Goal: Task Accomplishment & Management: Manage account settings

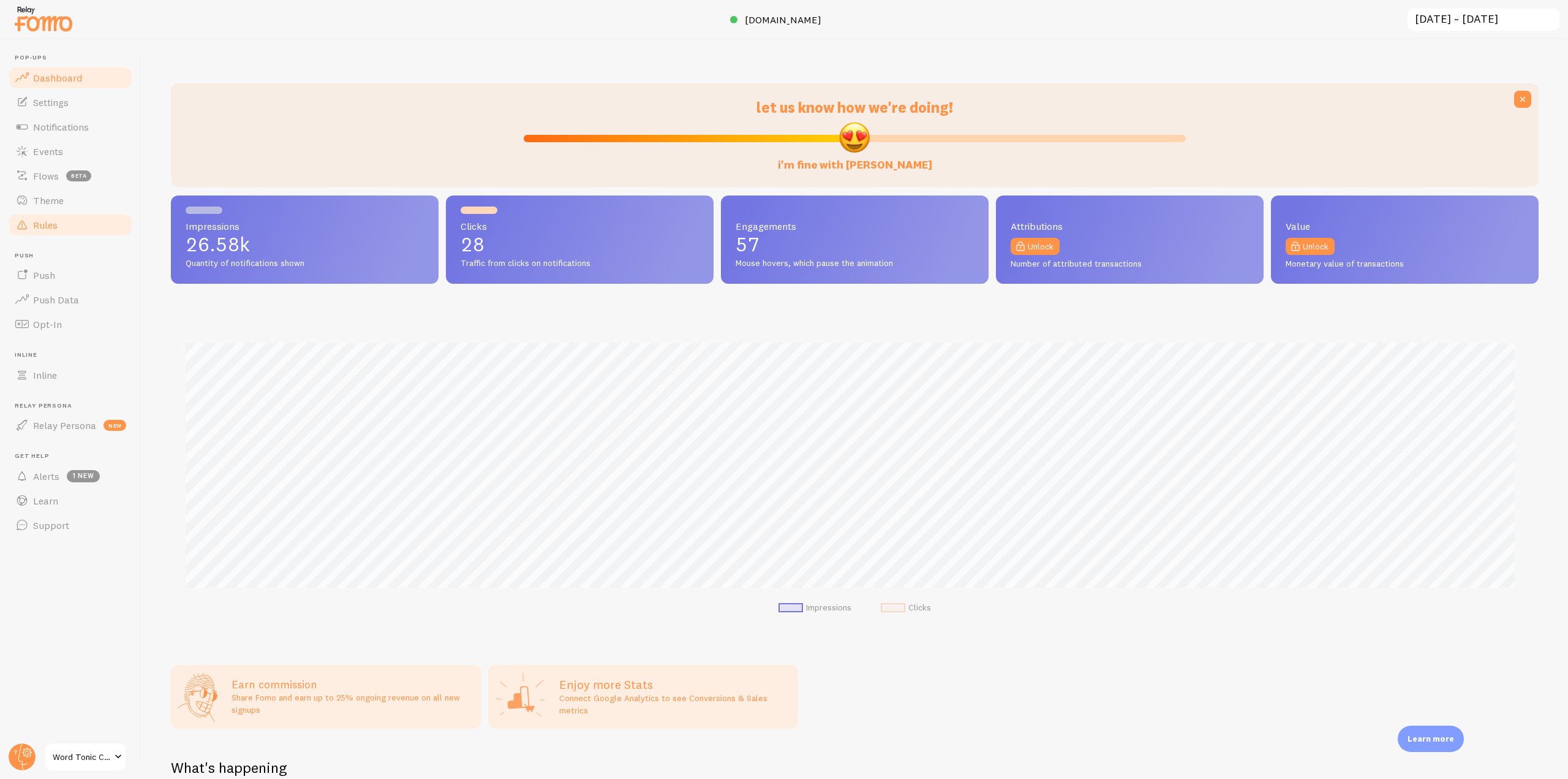
click at [53, 236] on link "Rules" at bounding box center [70, 225] width 126 height 25
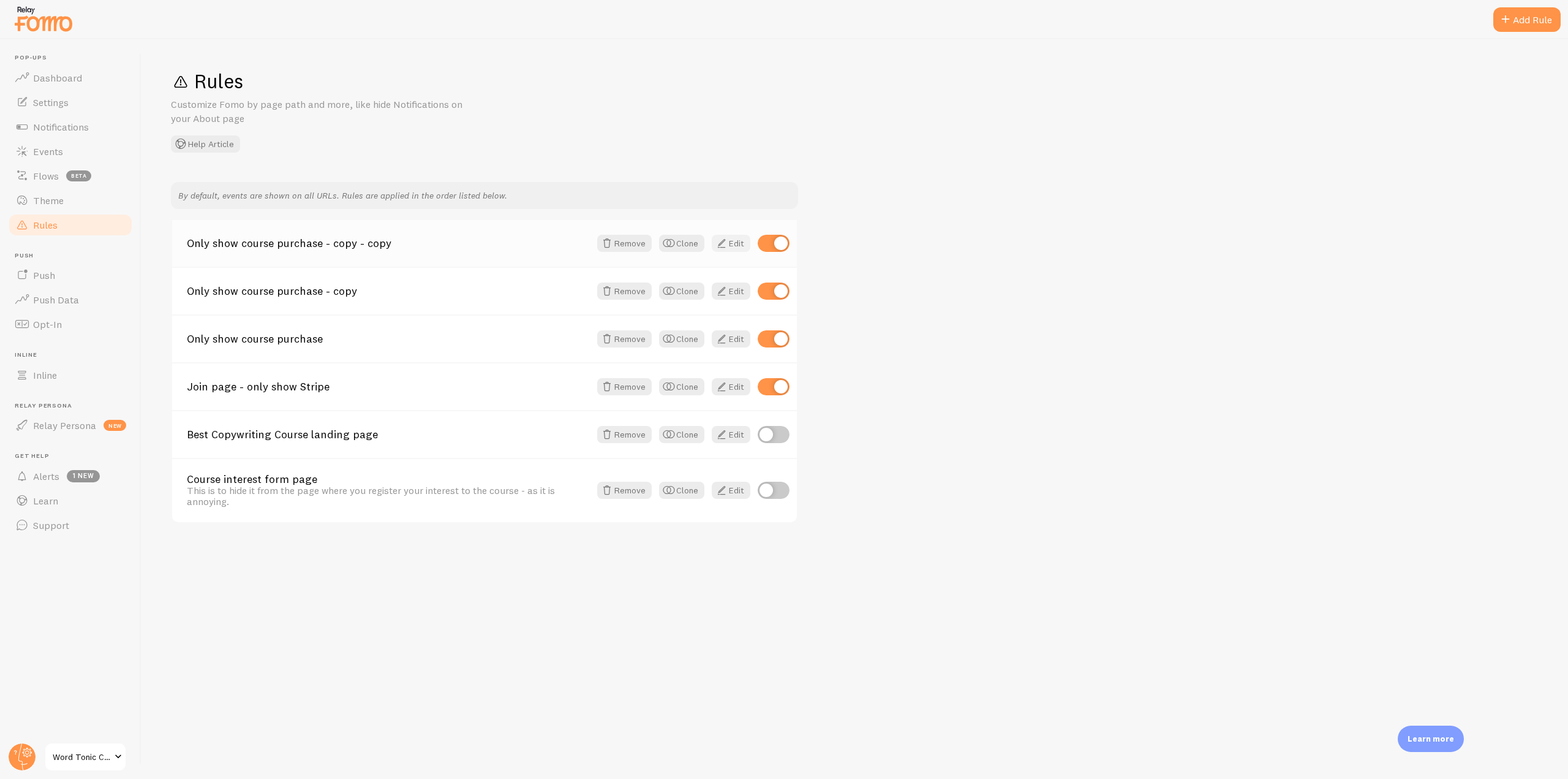
click at [726, 239] on span at bounding box center [722, 243] width 14 height 14
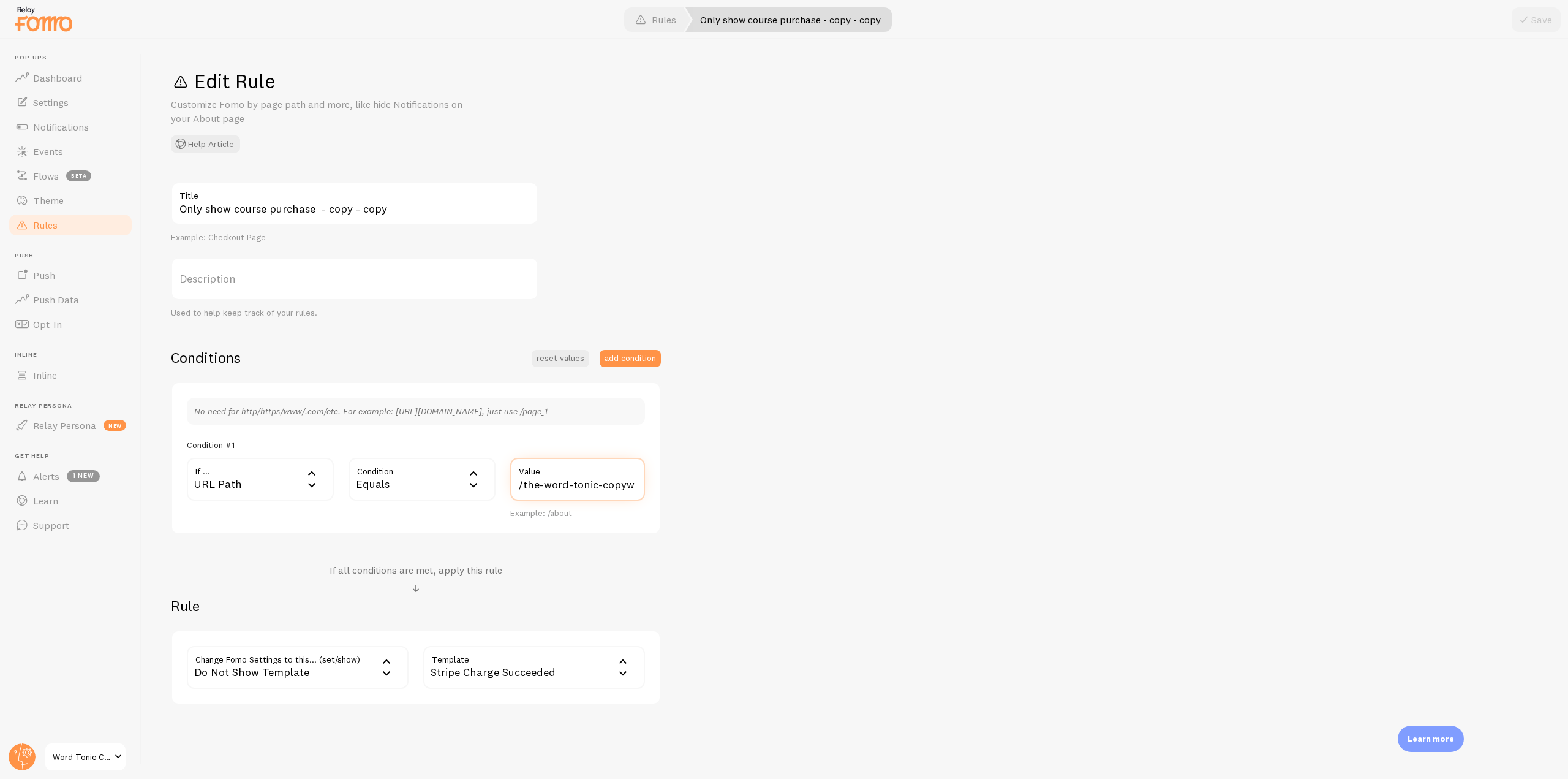
scroll to position [0, 59]
drag, startPoint x: 521, startPoint y: 483, endPoint x: 102, endPoint y: 319, distance: 450.0
click at [670, 481] on div "Only show course purchase - copy - copy Title Example: Checkout Page Descriptio…" at bounding box center [855, 443] width 1368 height 522
click at [38, 231] on span "Rules" at bounding box center [46, 225] width 25 height 12
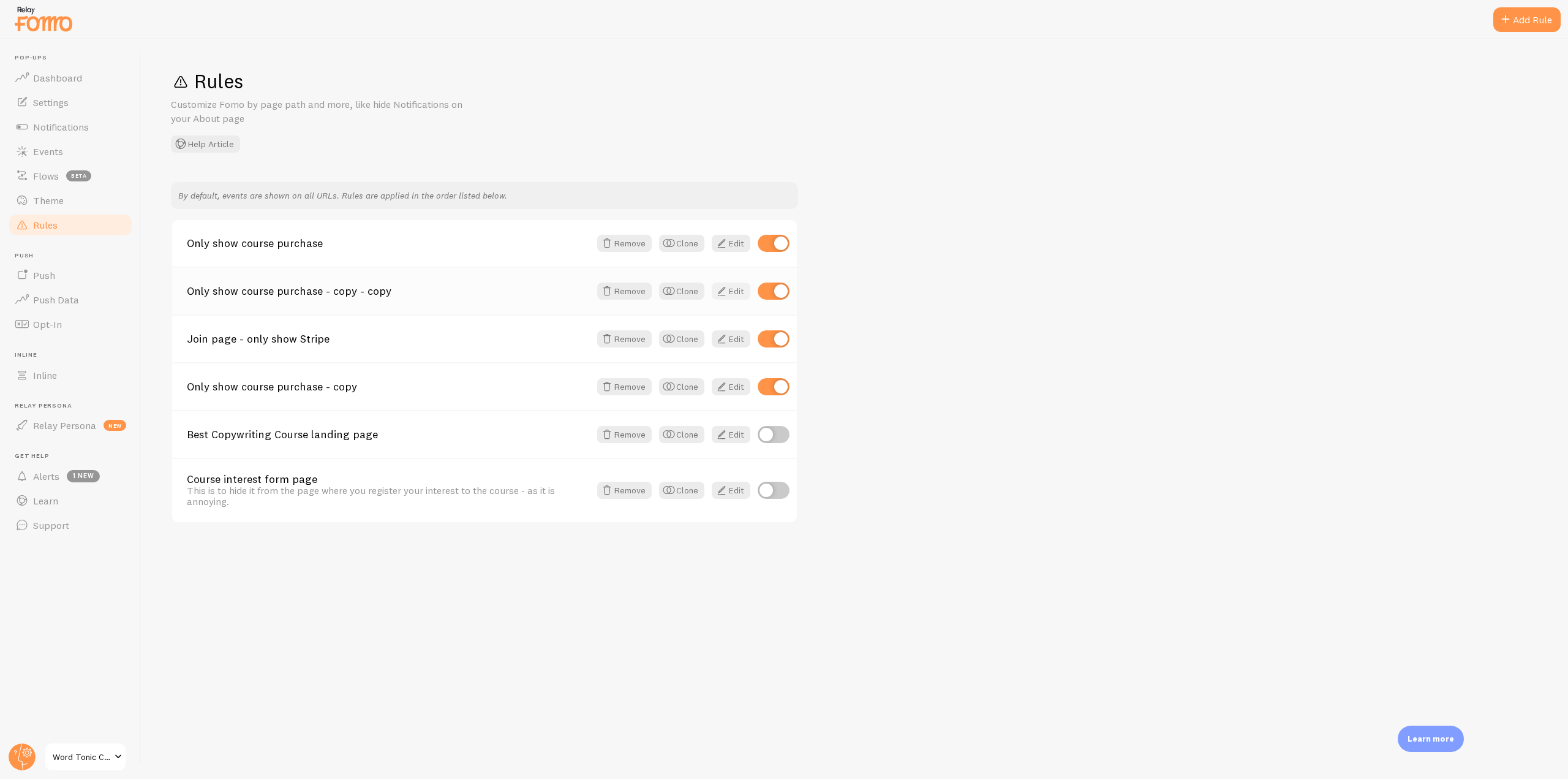
click at [726, 296] on span at bounding box center [722, 291] width 14 height 14
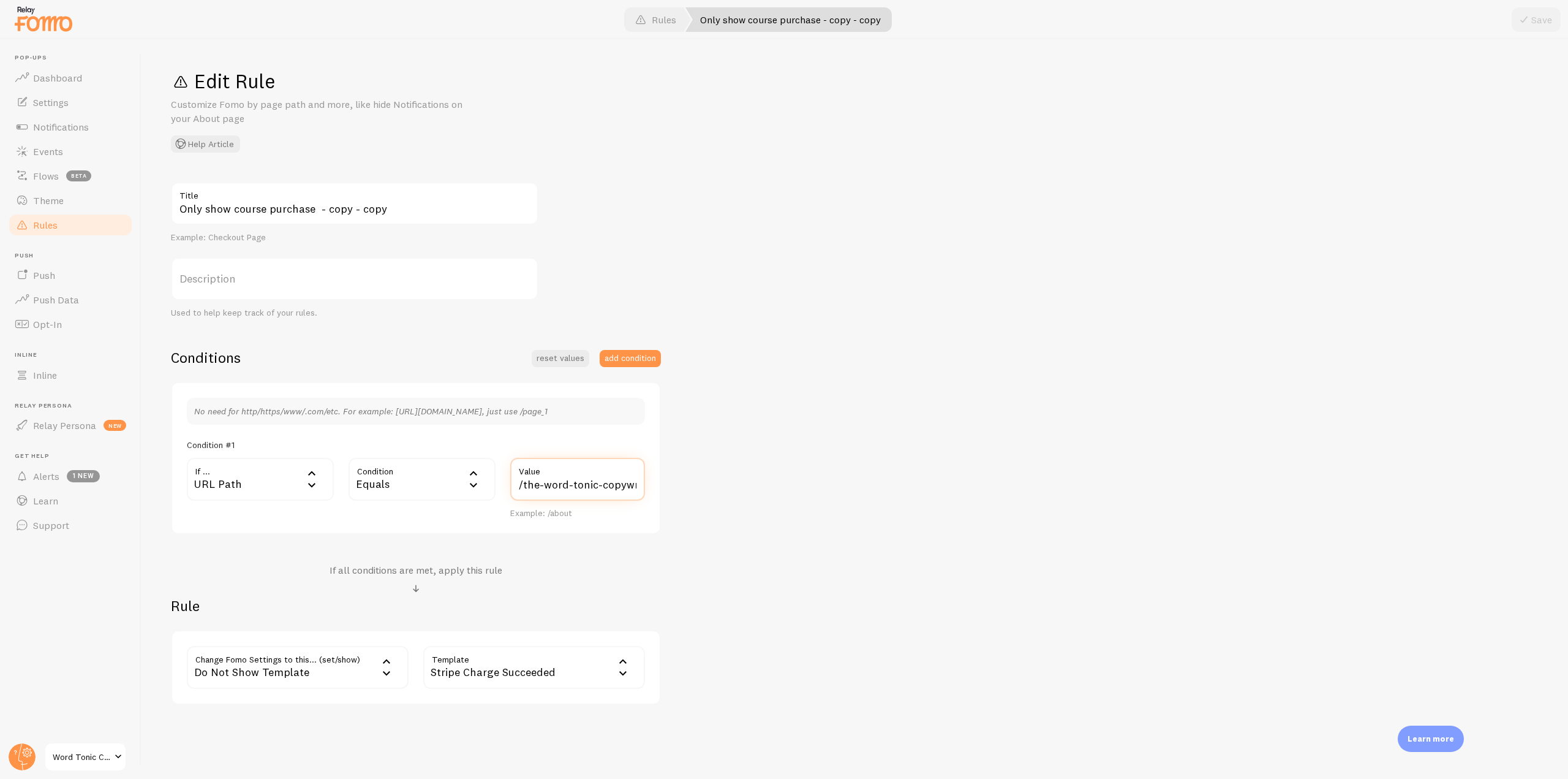
scroll to position [0, 59]
drag, startPoint x: 523, startPoint y: 486, endPoint x: 731, endPoint y: 504, distance: 208.8
click at [731, 504] on div "Only show course purchase - copy - copy Title Example: Checkout Page Descriptio…" at bounding box center [855, 443] width 1368 height 522
click at [82, 228] on link "Rules" at bounding box center [70, 225] width 126 height 25
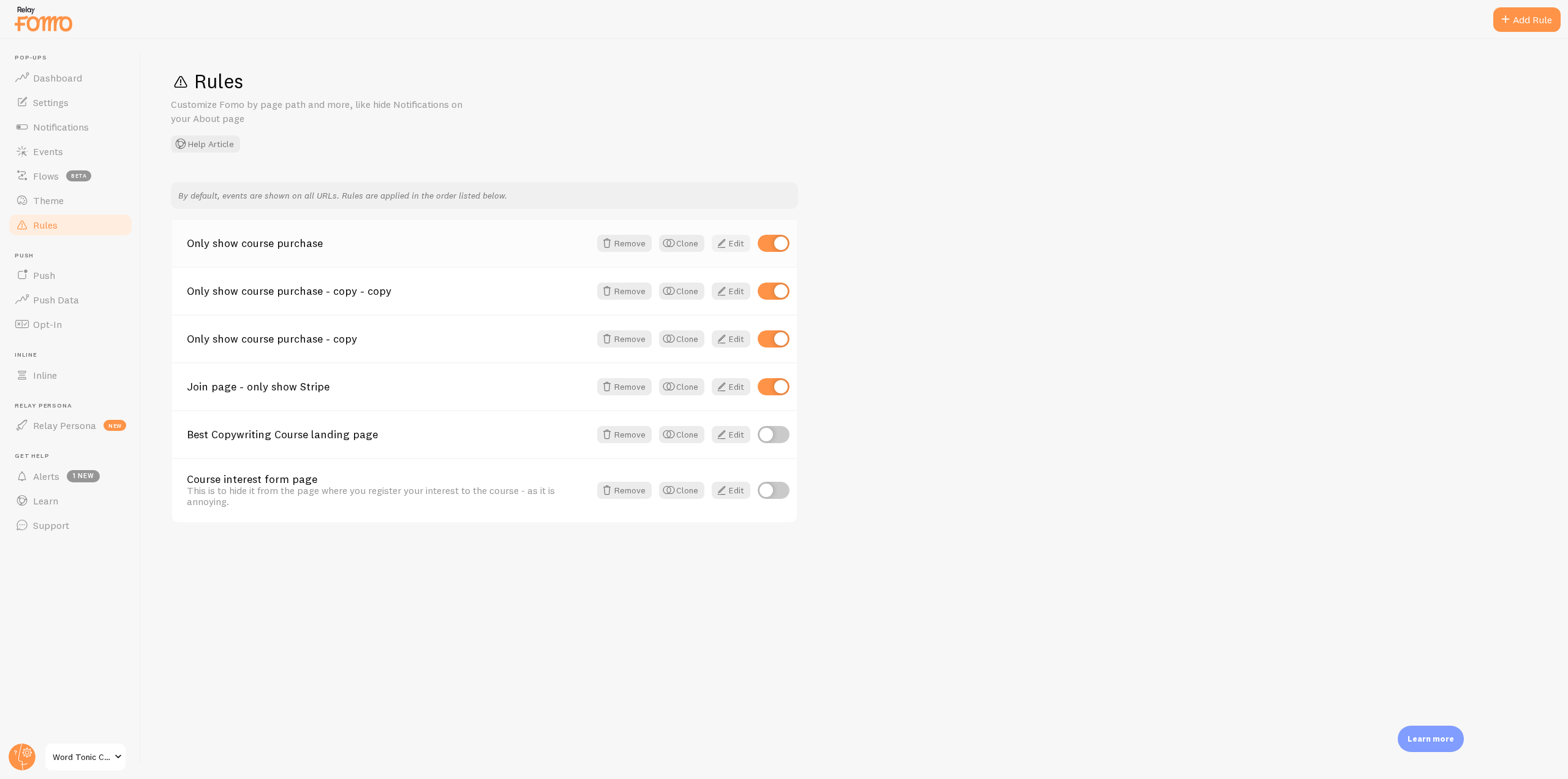
click at [739, 244] on link "Edit" at bounding box center [731, 244] width 38 height 17
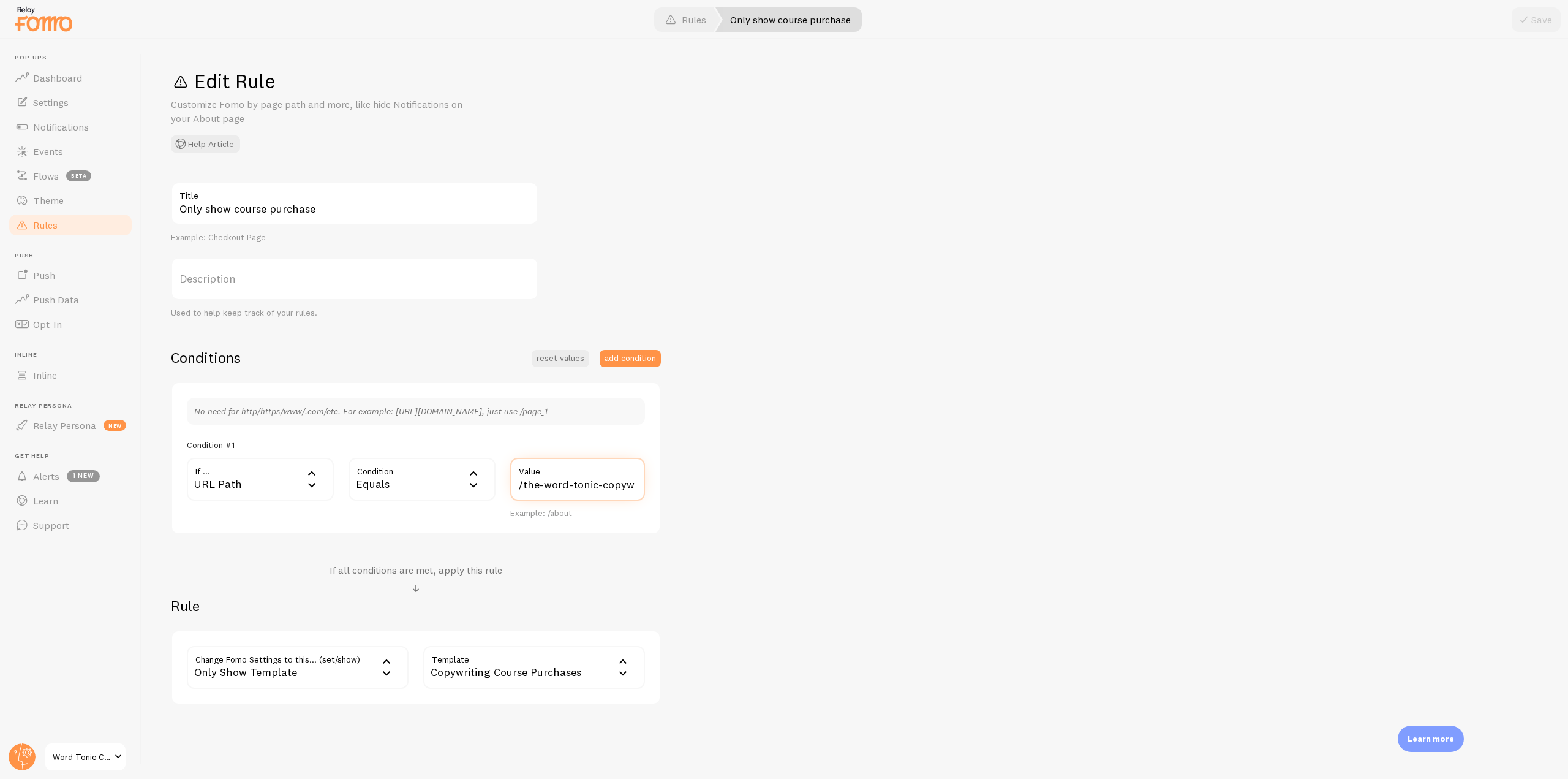
scroll to position [0, 59]
drag, startPoint x: 517, startPoint y: 487, endPoint x: 759, endPoint y: 501, distance: 242.4
click at [759, 501] on div "Only show course purchase Title Example: Checkout Page Description Used to help…" at bounding box center [855, 443] width 1368 height 522
click at [92, 127] on link "Notifications" at bounding box center [70, 127] width 126 height 25
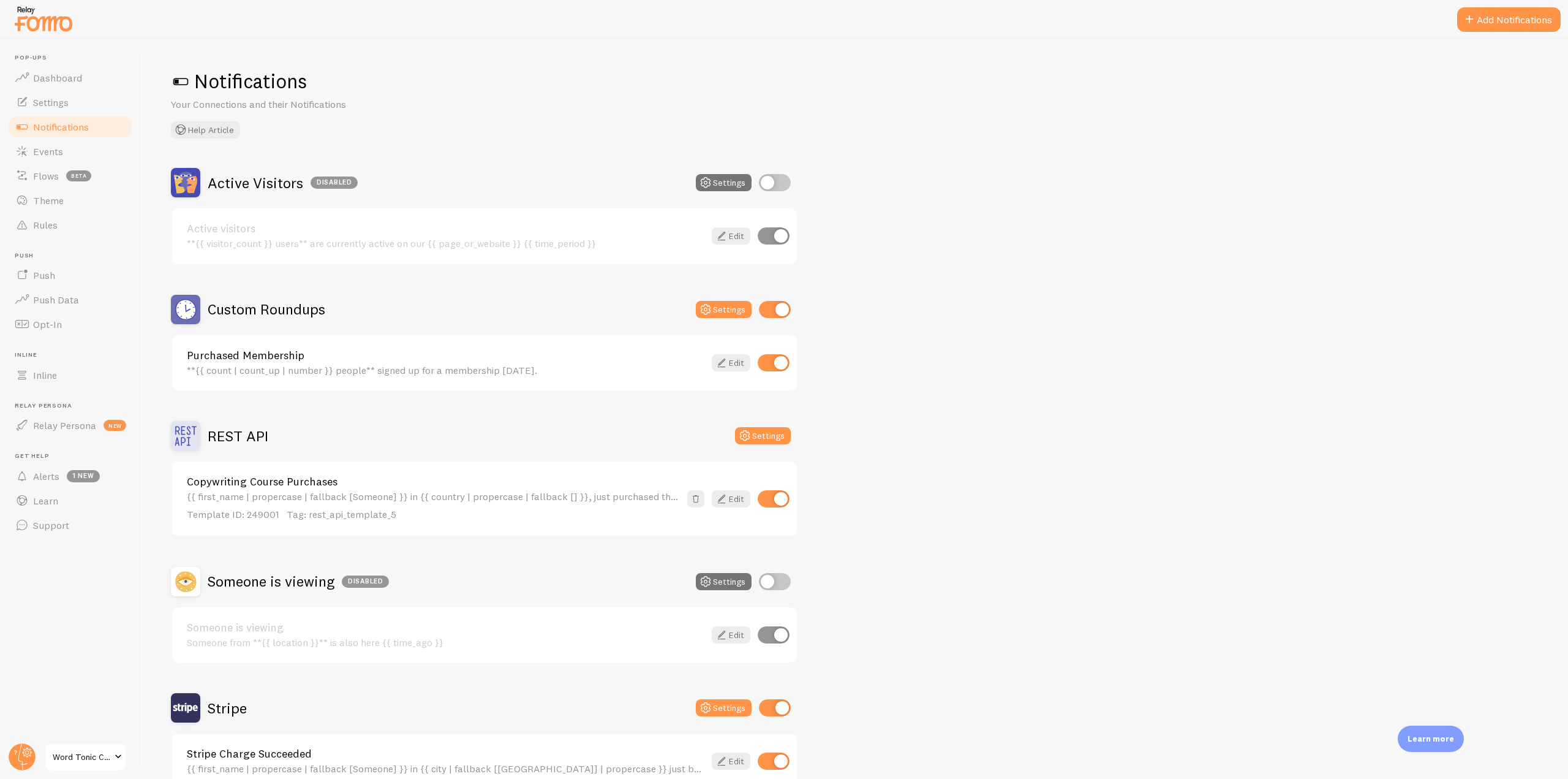
scroll to position [197, 0]
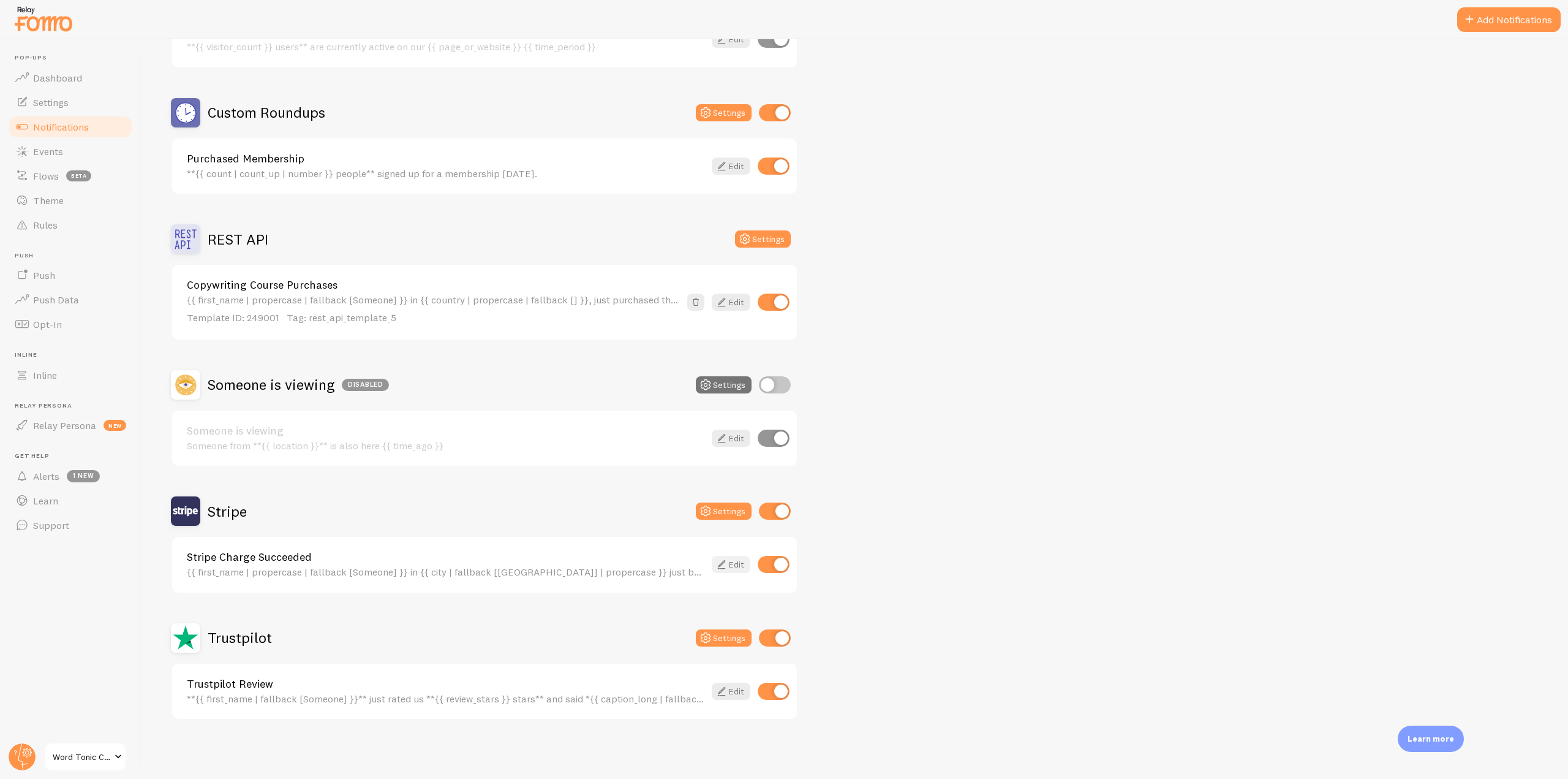
click at [740, 569] on link "Edit" at bounding box center [731, 564] width 38 height 17
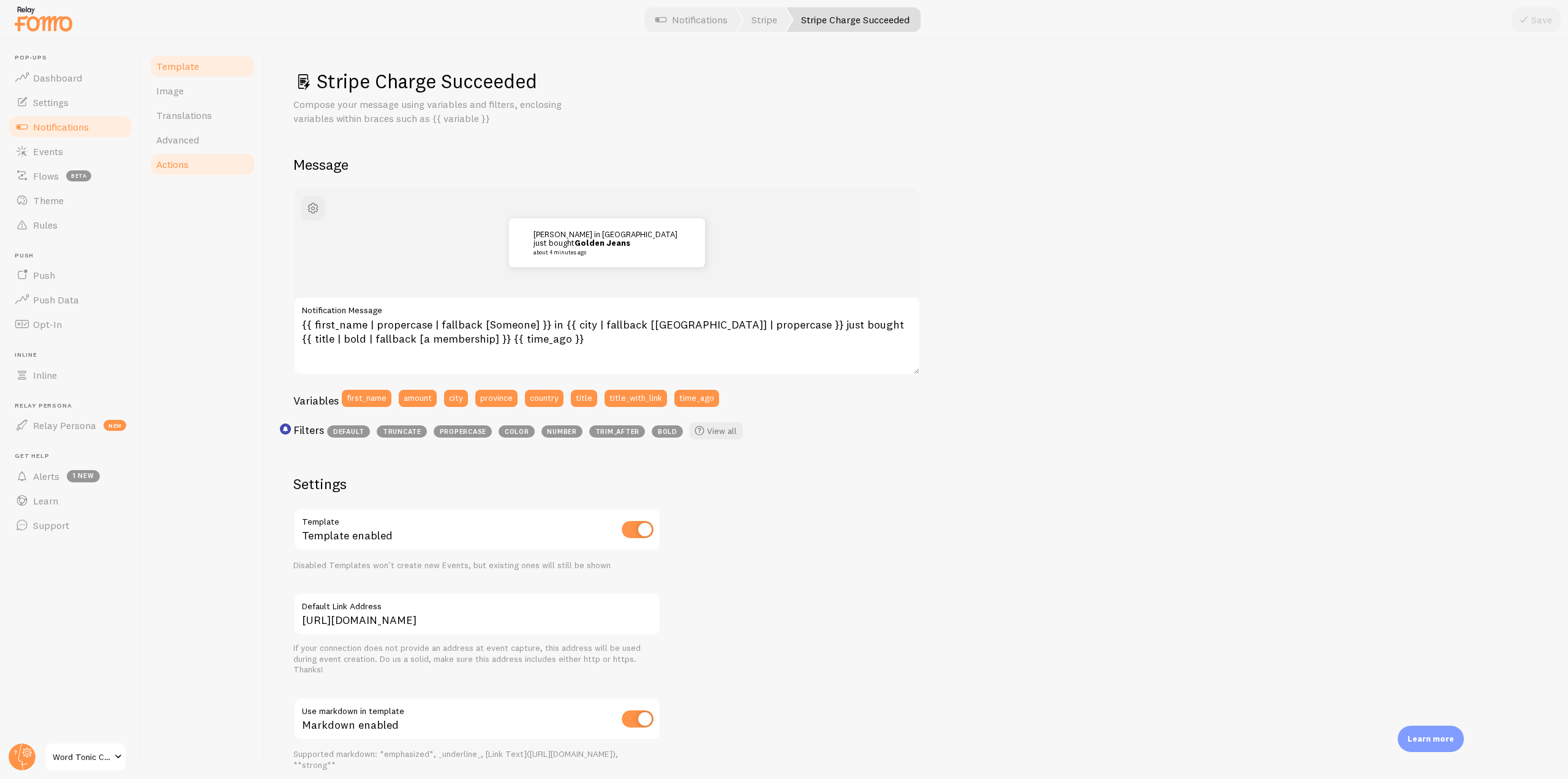
click at [178, 160] on span "Actions" at bounding box center [172, 164] width 33 height 12
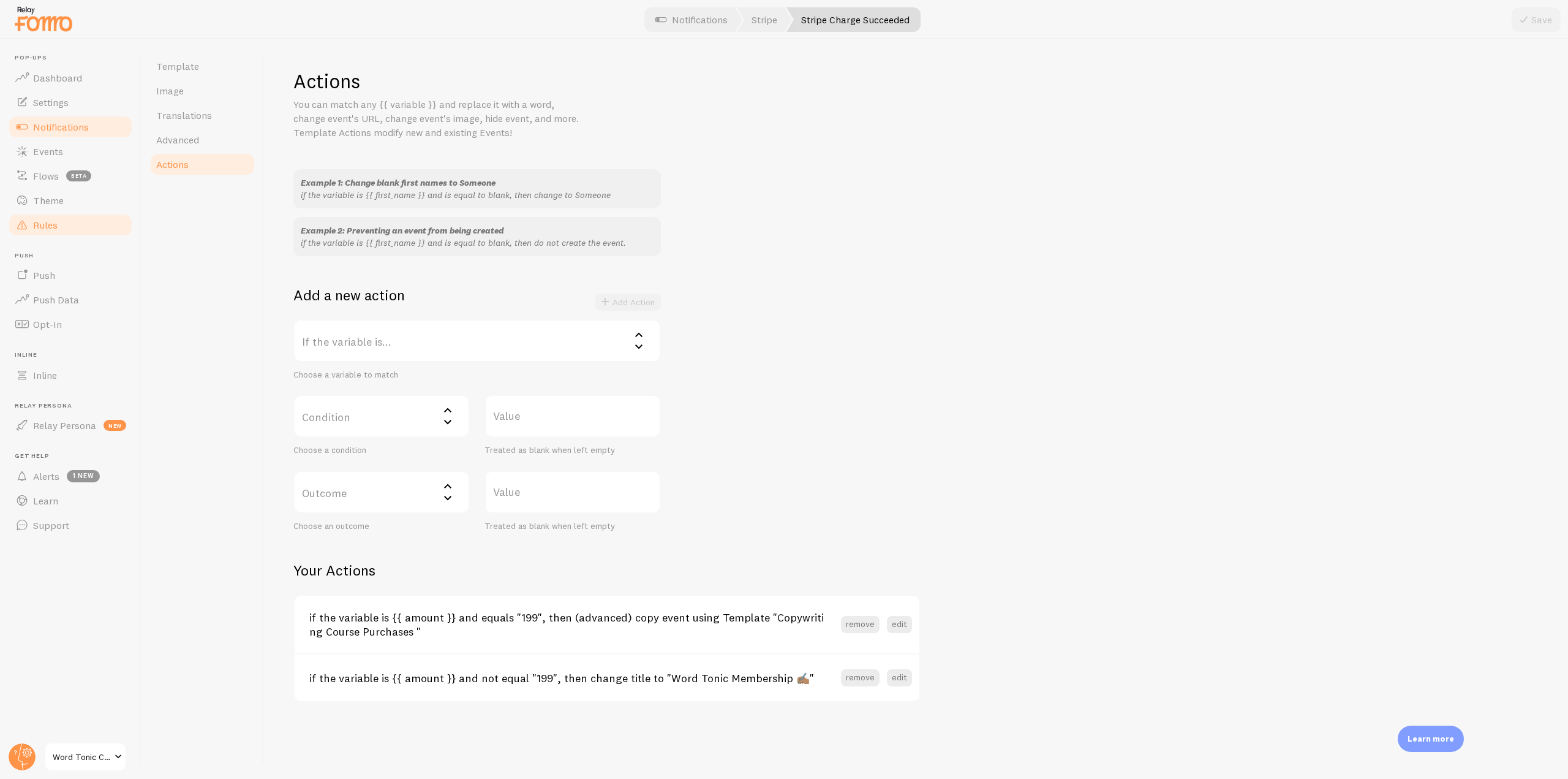
click at [47, 231] on link "Rules" at bounding box center [70, 225] width 126 height 25
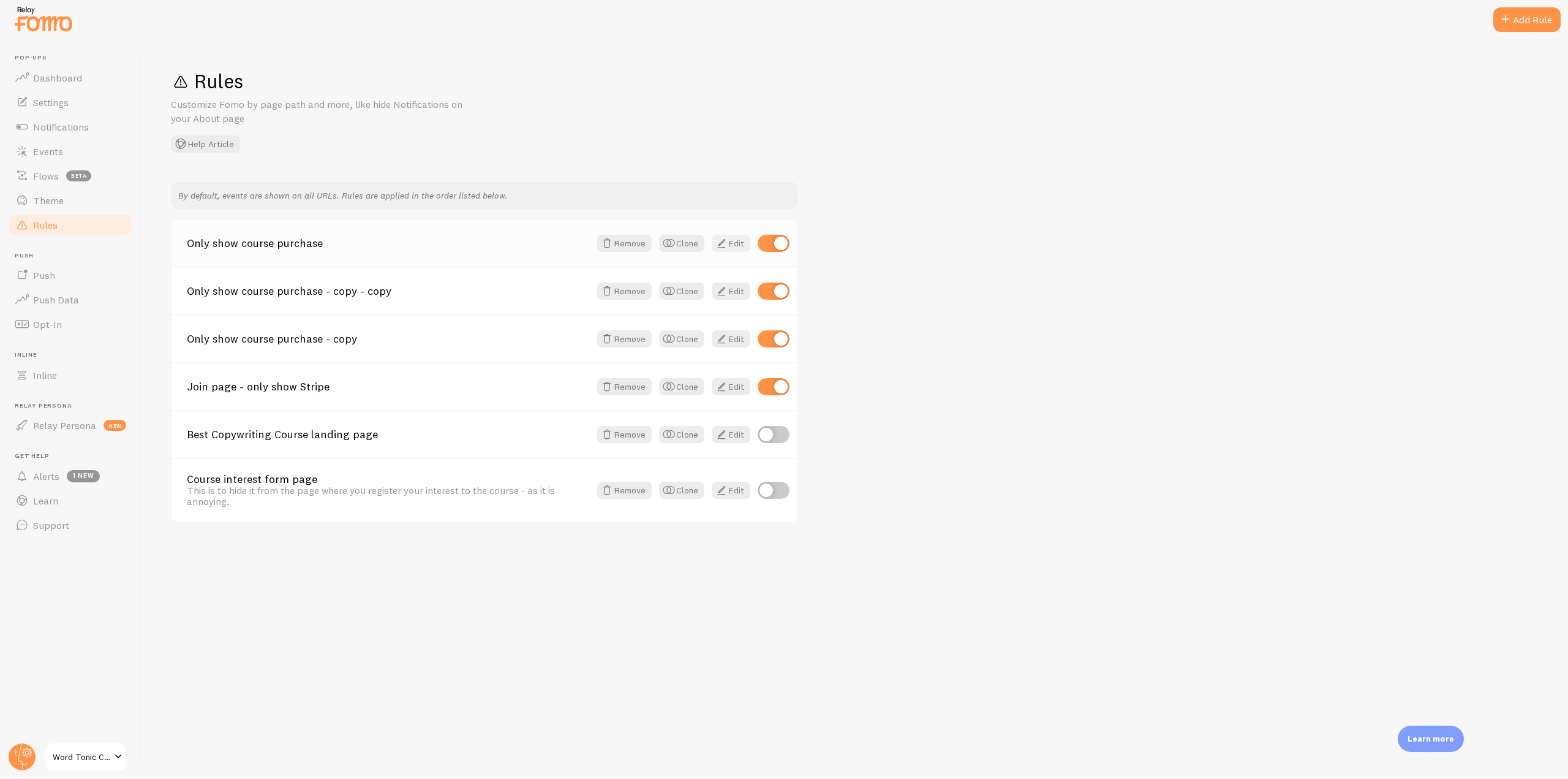
click at [733, 249] on link "Edit" at bounding box center [731, 244] width 38 height 17
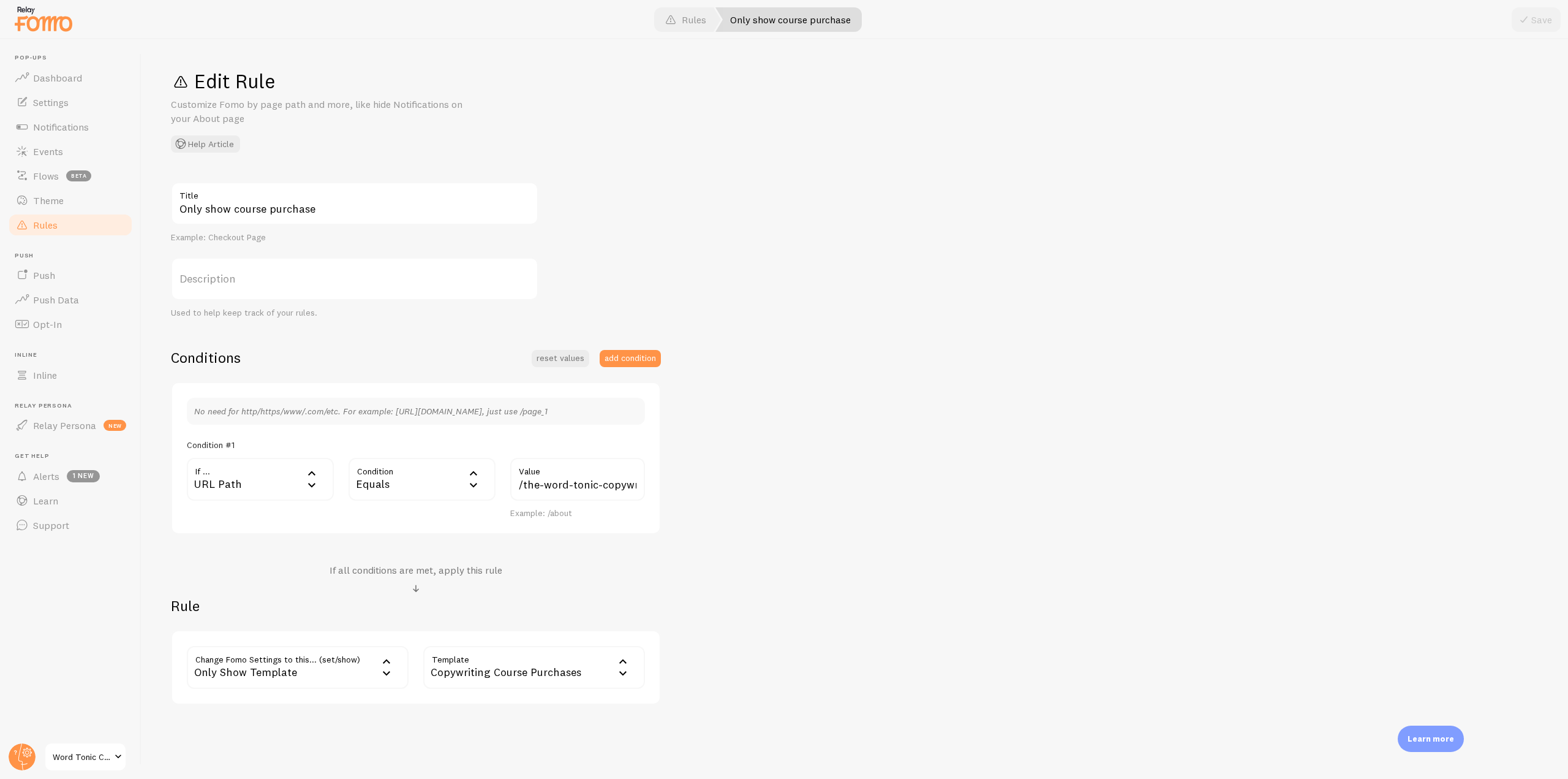
click at [77, 219] on link "Rules" at bounding box center [70, 225] width 126 height 25
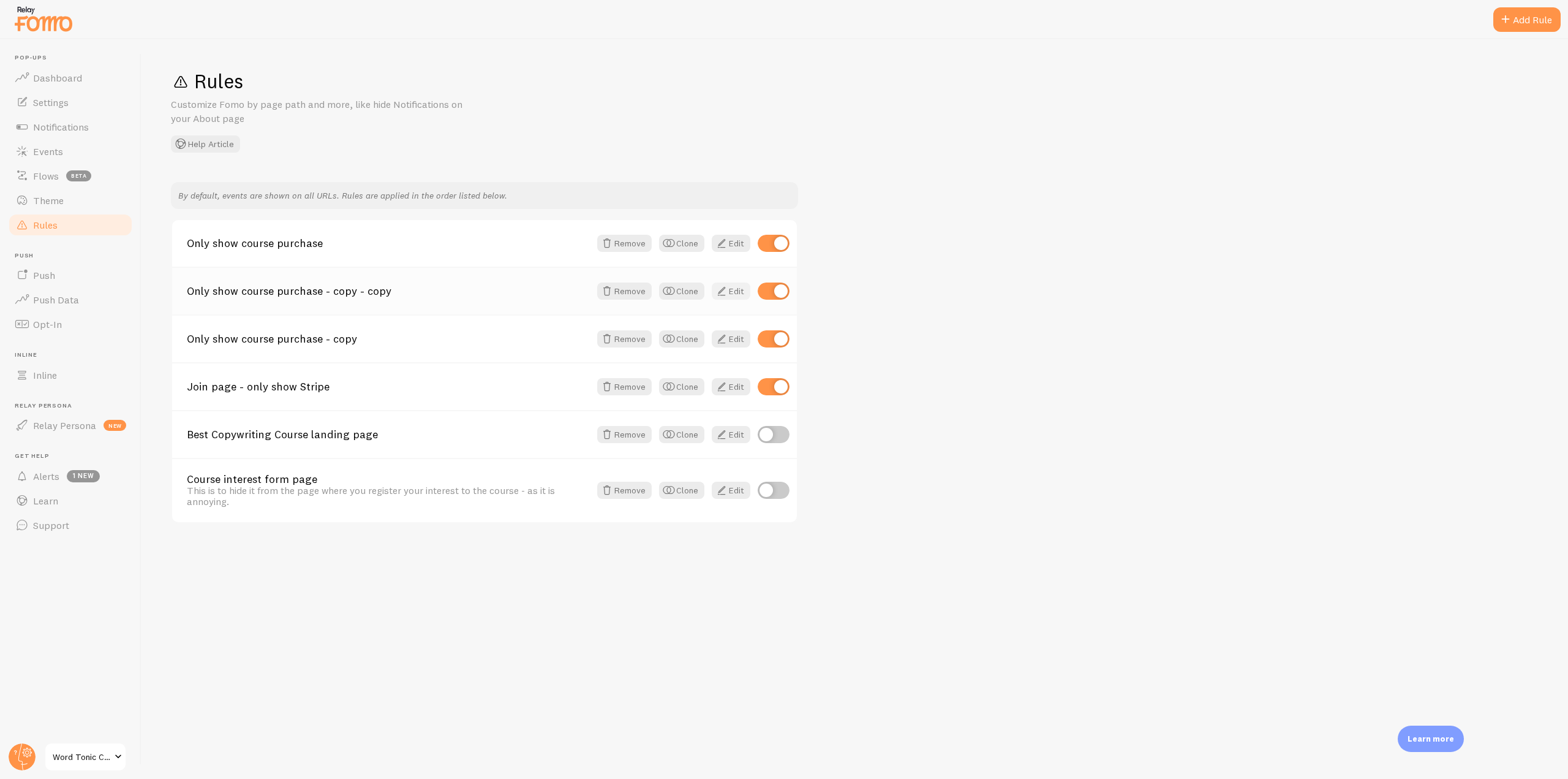
click at [721, 285] on span at bounding box center [722, 291] width 14 height 14
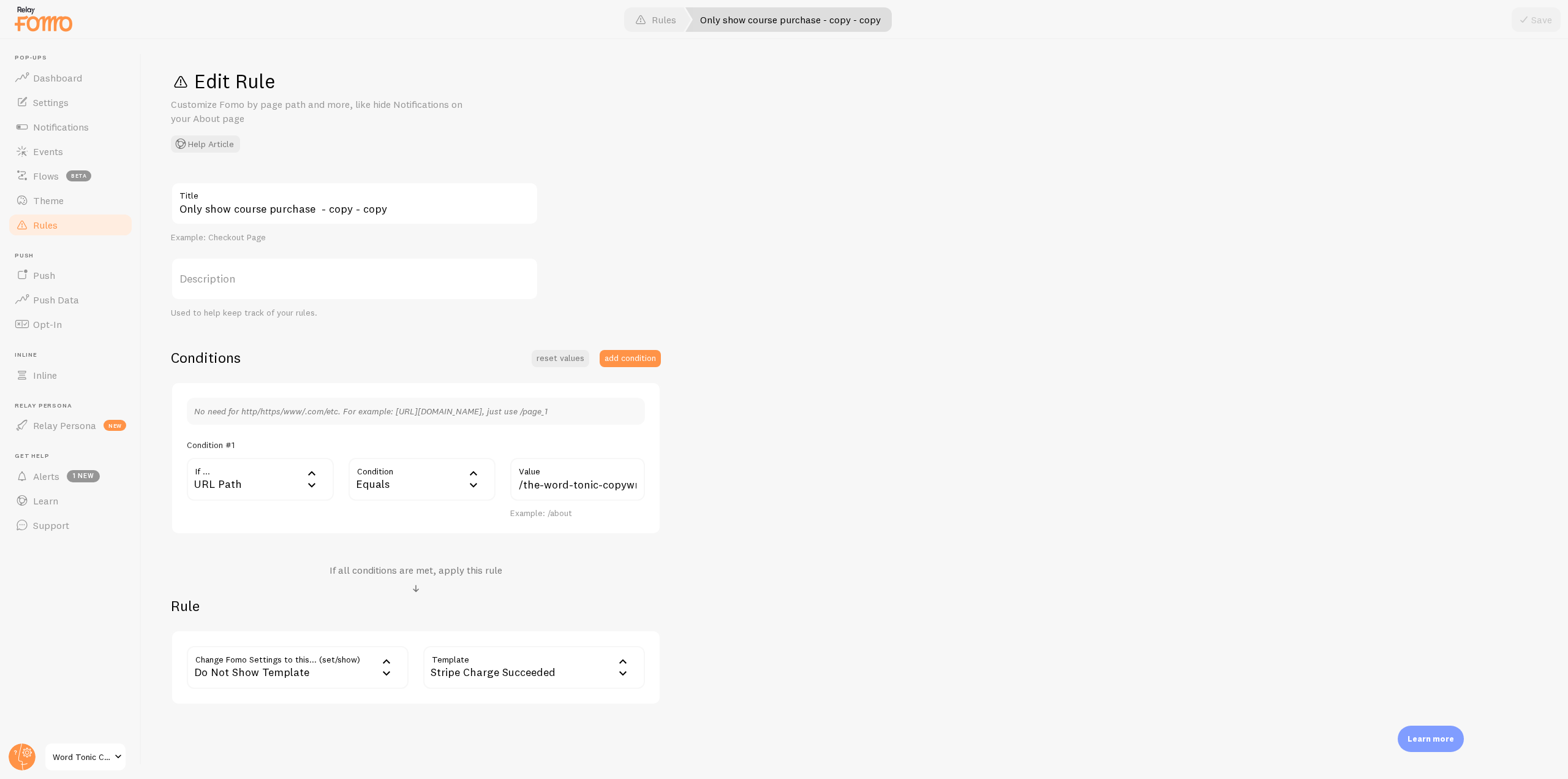
click at [70, 226] on link "Rules" at bounding box center [70, 225] width 126 height 25
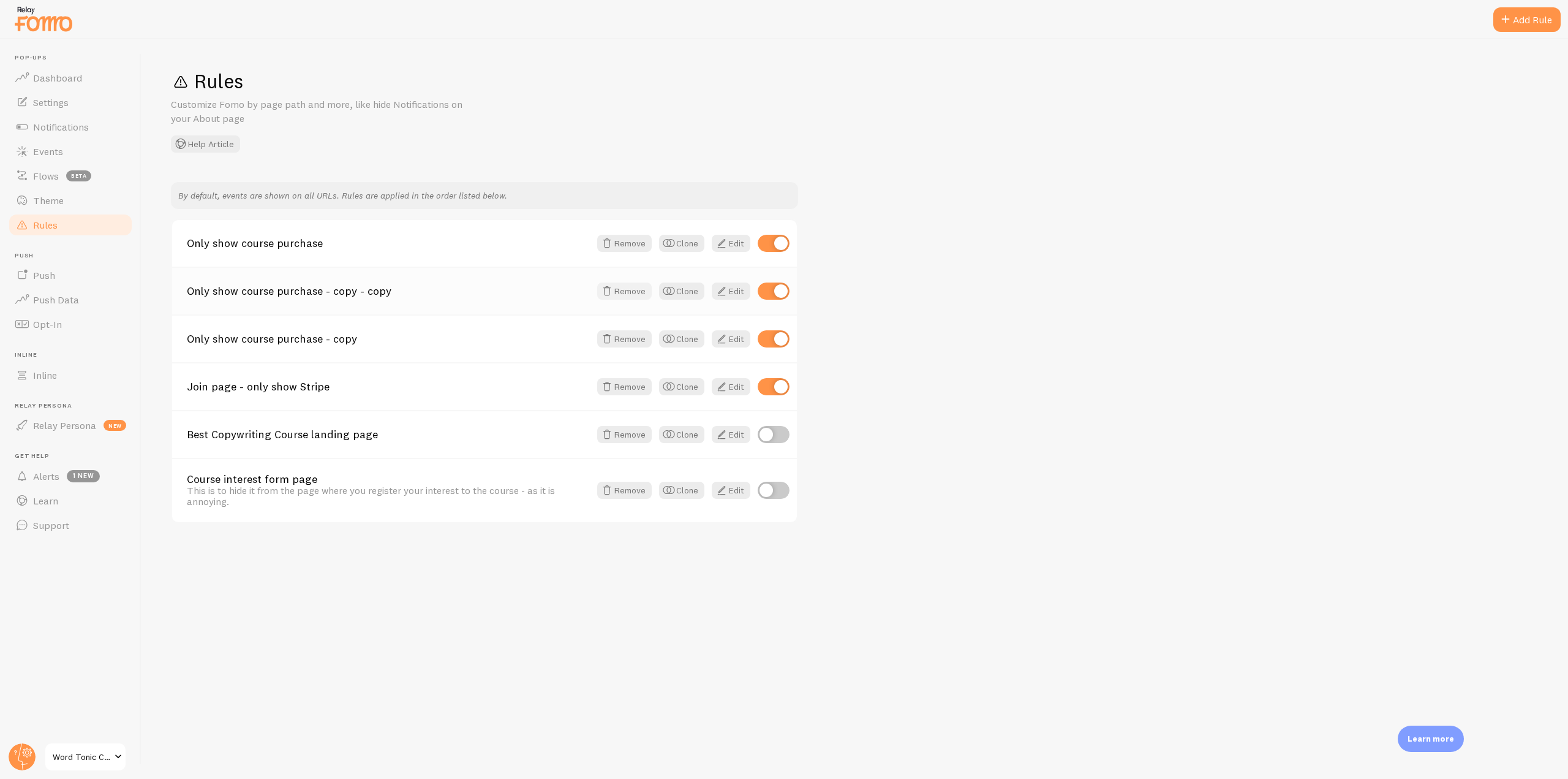
click at [632, 290] on button "Remove" at bounding box center [624, 291] width 54 height 17
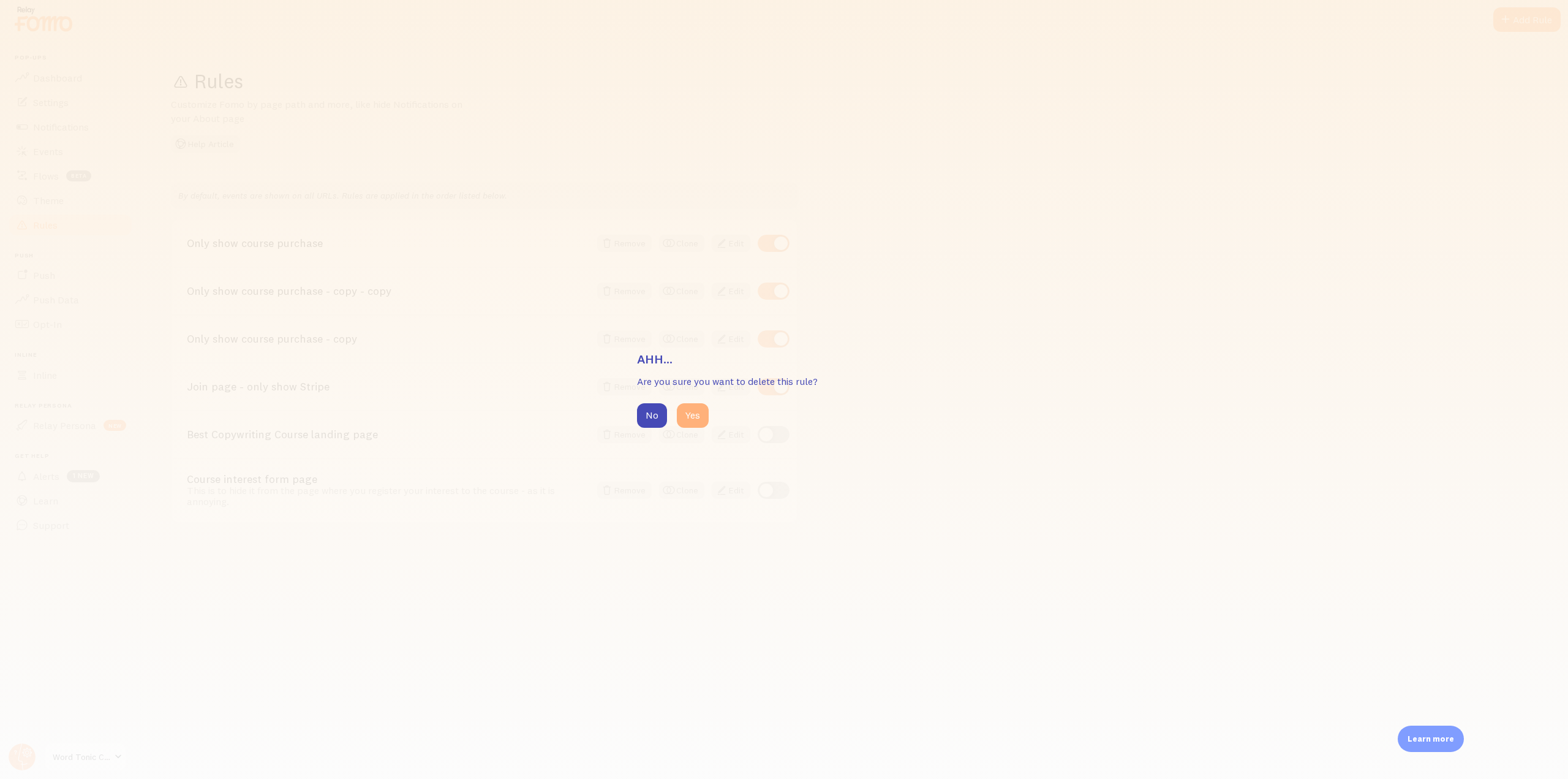
click at [692, 419] on button "Yes" at bounding box center [693, 416] width 32 height 25
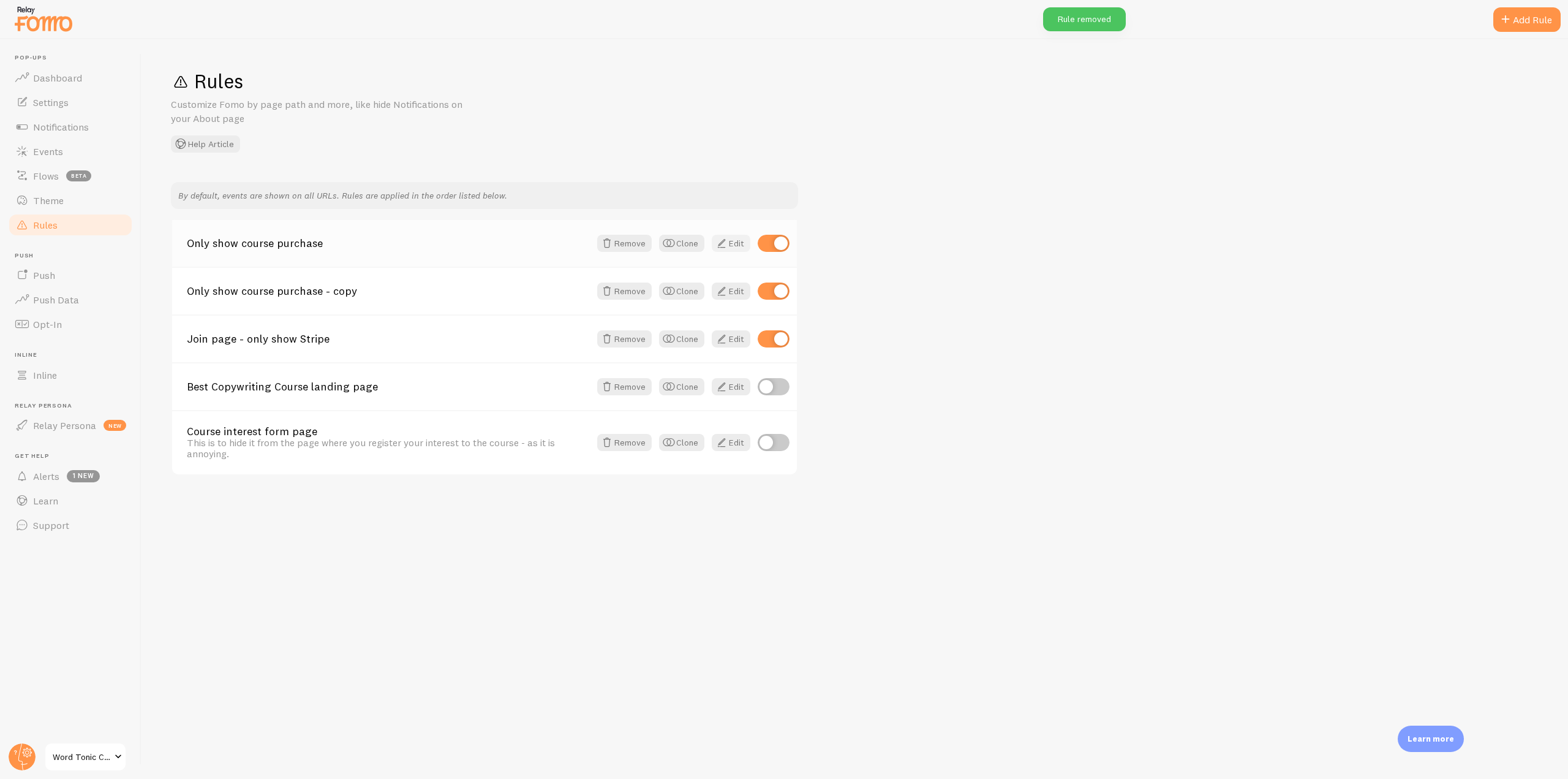
click at [744, 239] on link "Edit" at bounding box center [731, 244] width 38 height 17
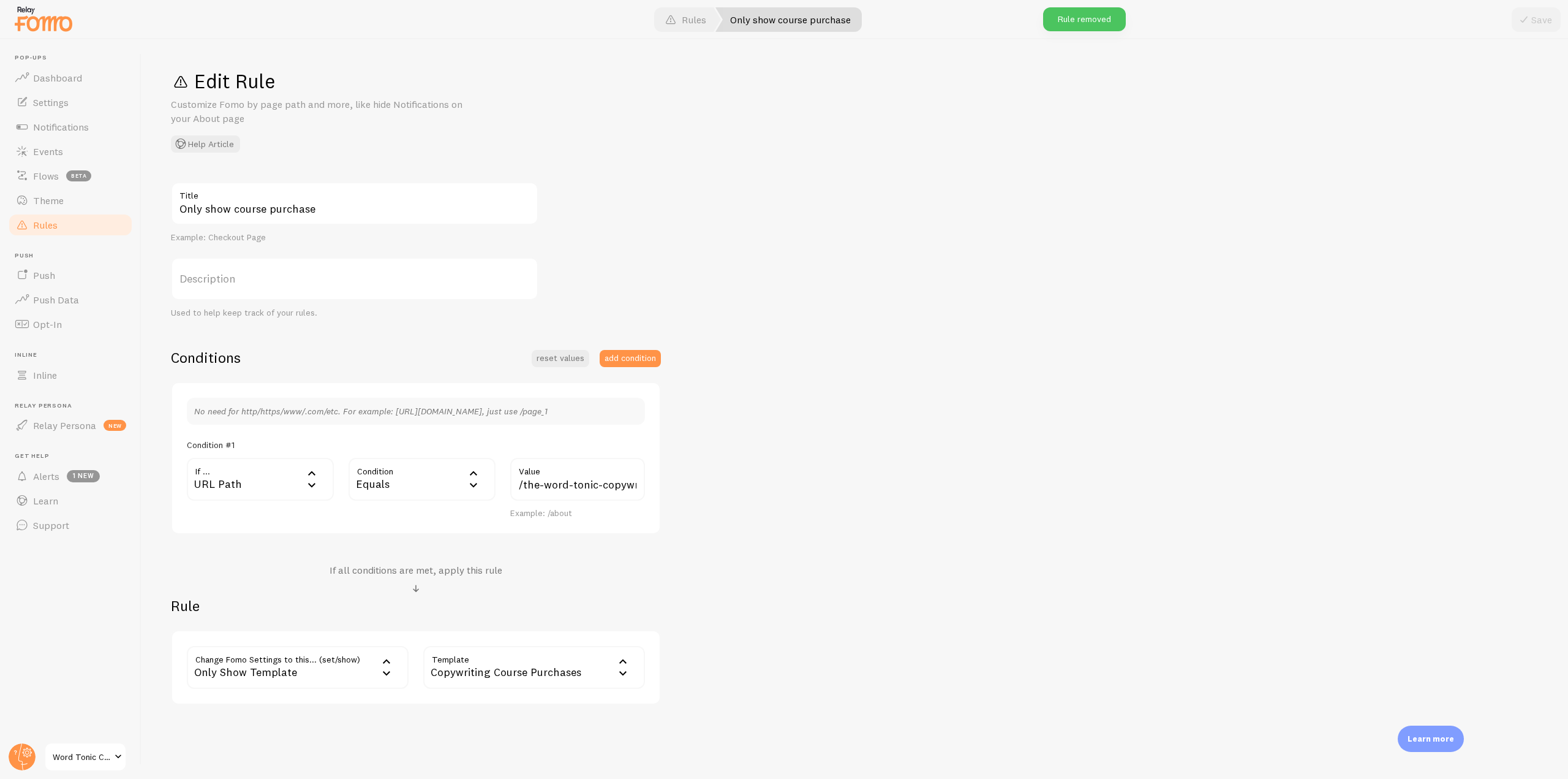
click at [457, 473] on div "Equals" at bounding box center [421, 478] width 147 height 43
click at [399, 576] on li "Contains" at bounding box center [422, 582] width 145 height 22
click at [1537, 26] on button "Save" at bounding box center [1536, 20] width 49 height 25
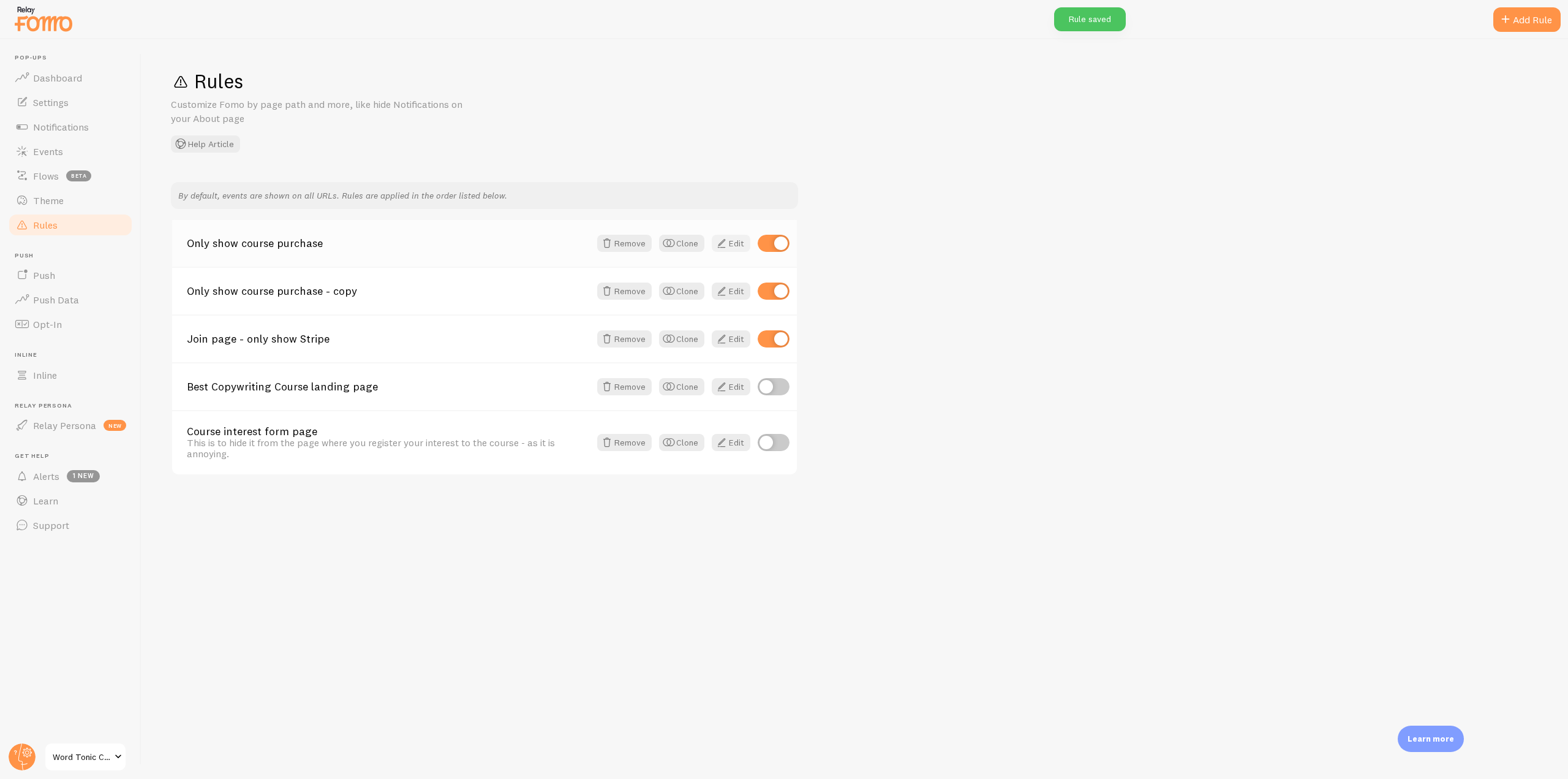
click at [740, 242] on link "Edit" at bounding box center [731, 244] width 38 height 17
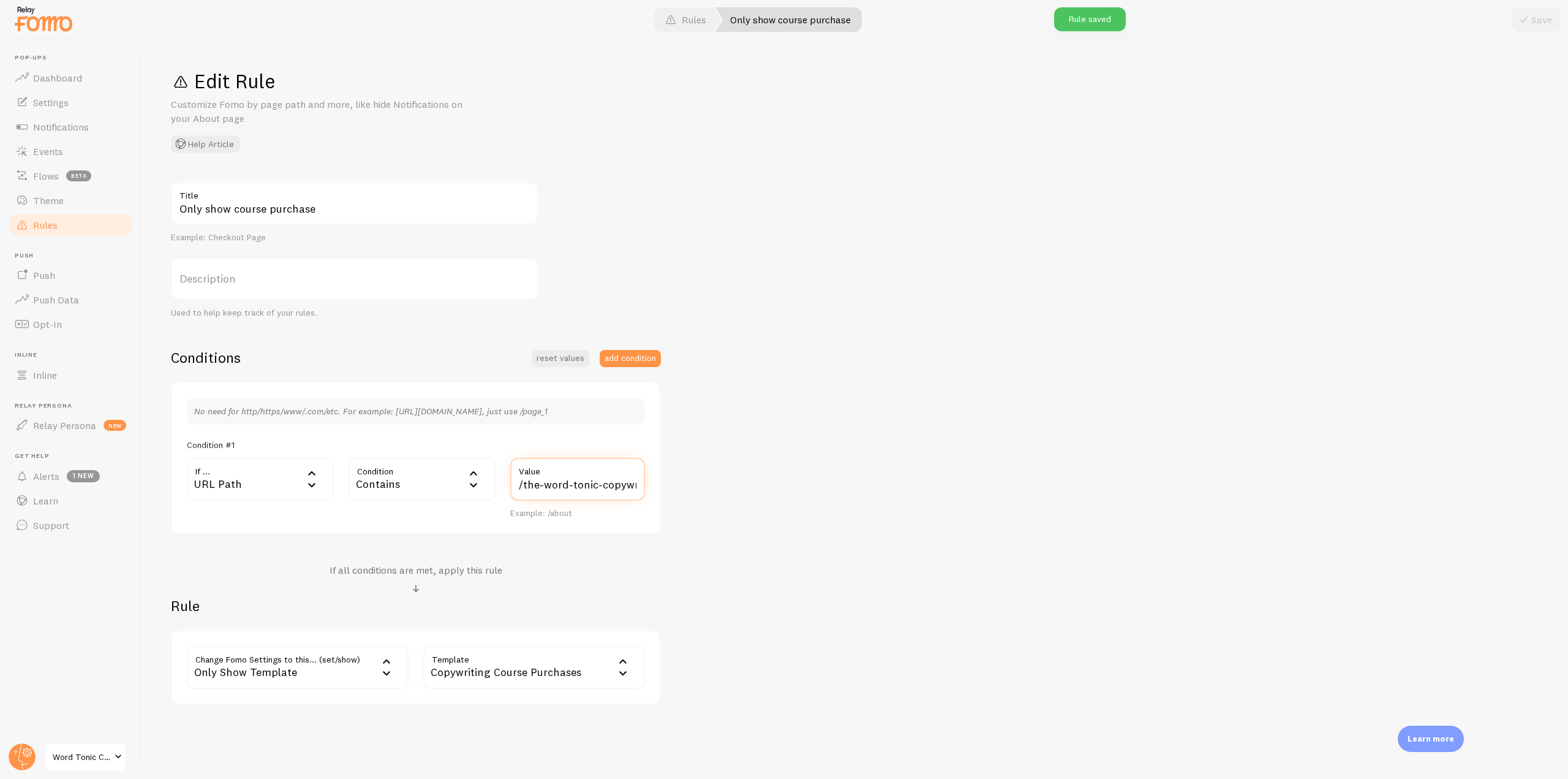
scroll to position [0, 59]
drag, startPoint x: 517, startPoint y: 489, endPoint x: 699, endPoint y: 483, distance: 182.1
click at [699, 483] on div "Only show course purchase Title Example: Checkout Page Description Used to help…" at bounding box center [855, 443] width 1368 height 522
click at [79, 66] on link "Dashboard" at bounding box center [70, 78] width 126 height 25
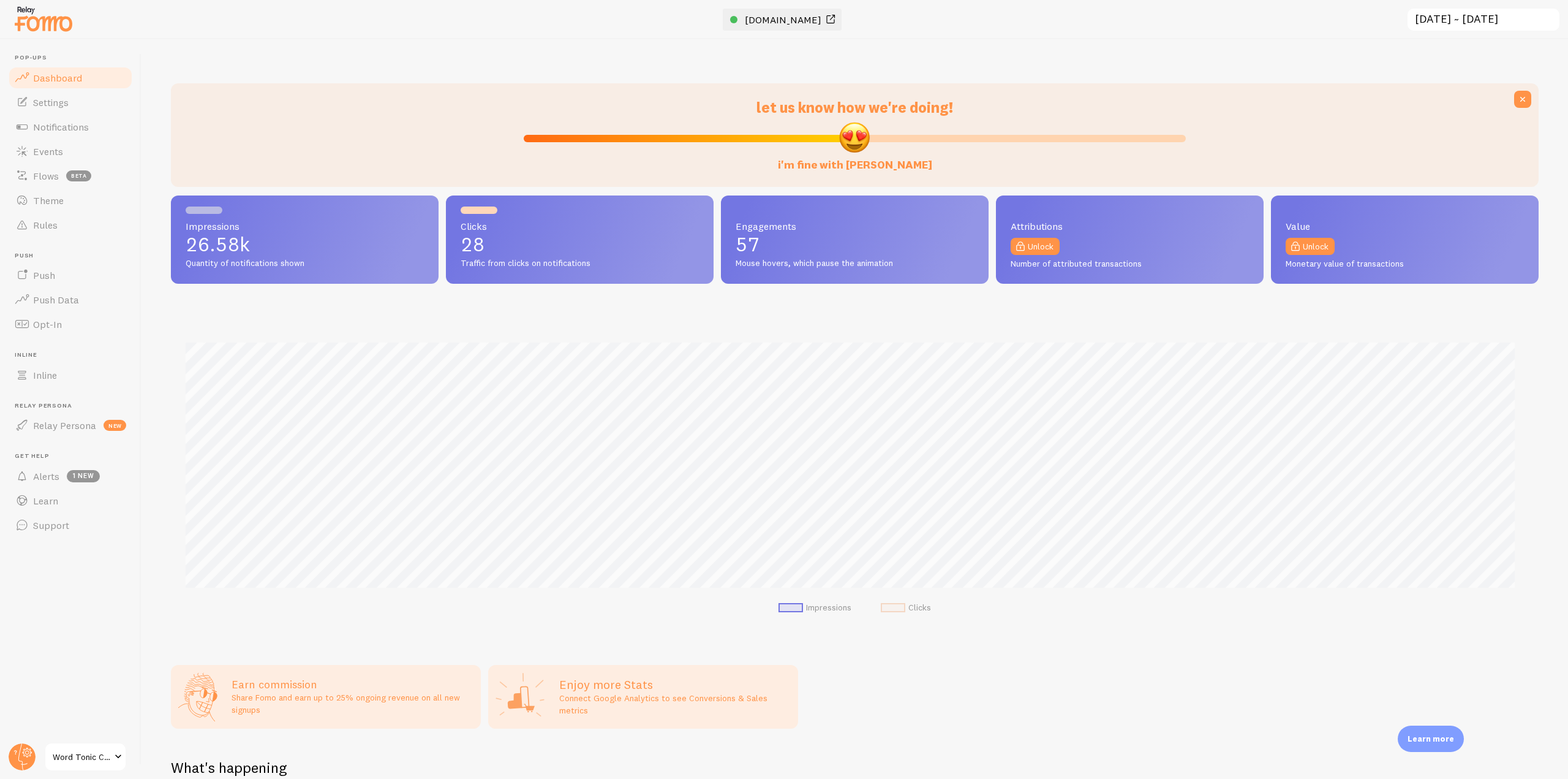
scroll to position [322, 1358]
click at [794, 28] on div at bounding box center [784, 20] width 1568 height 39
click at [795, 20] on span "[DOMAIN_NAME]" at bounding box center [783, 20] width 77 height 12
click at [55, 215] on link "Rules" at bounding box center [70, 225] width 126 height 25
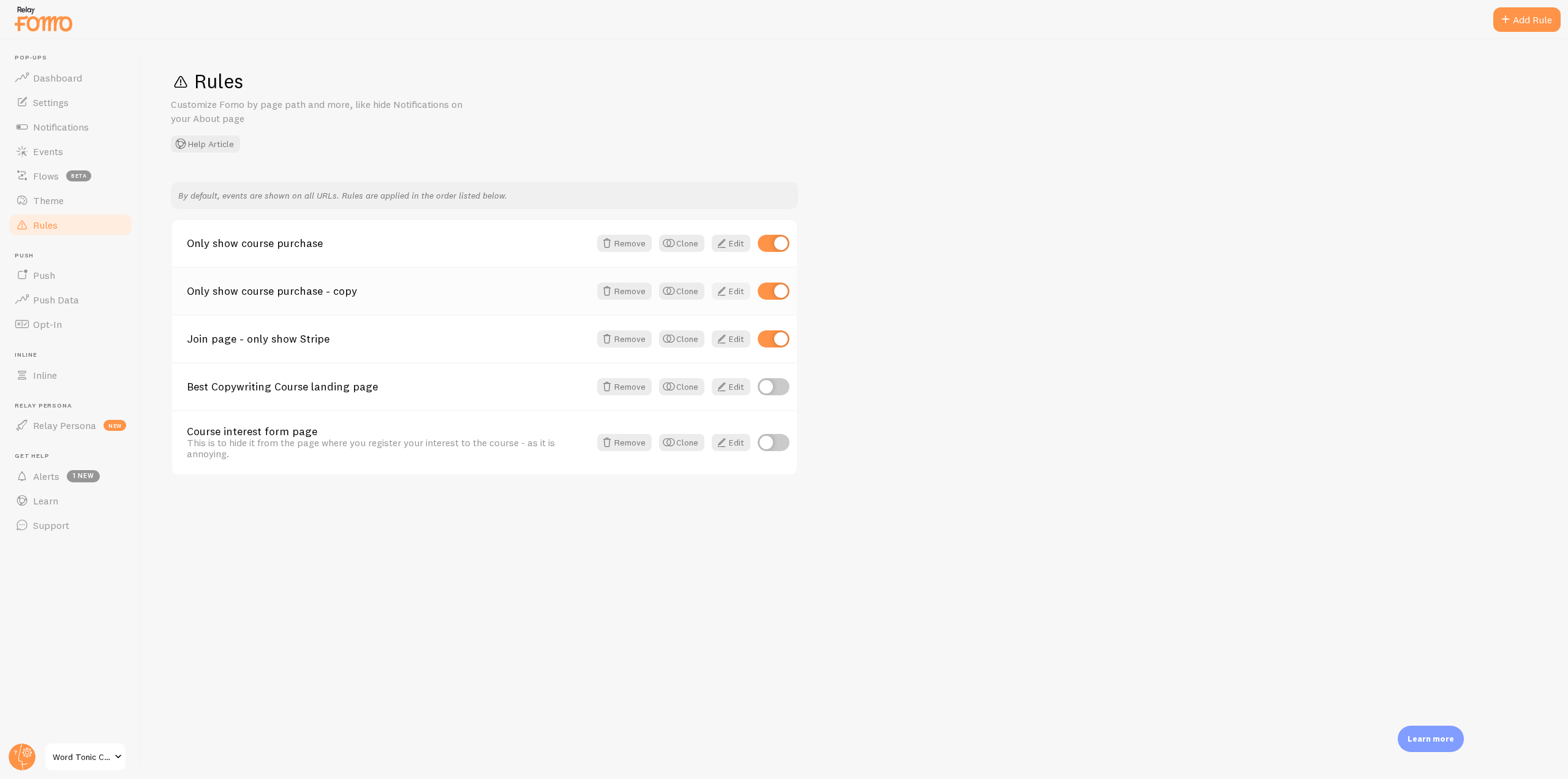
click at [736, 290] on link "Edit" at bounding box center [731, 291] width 38 height 17
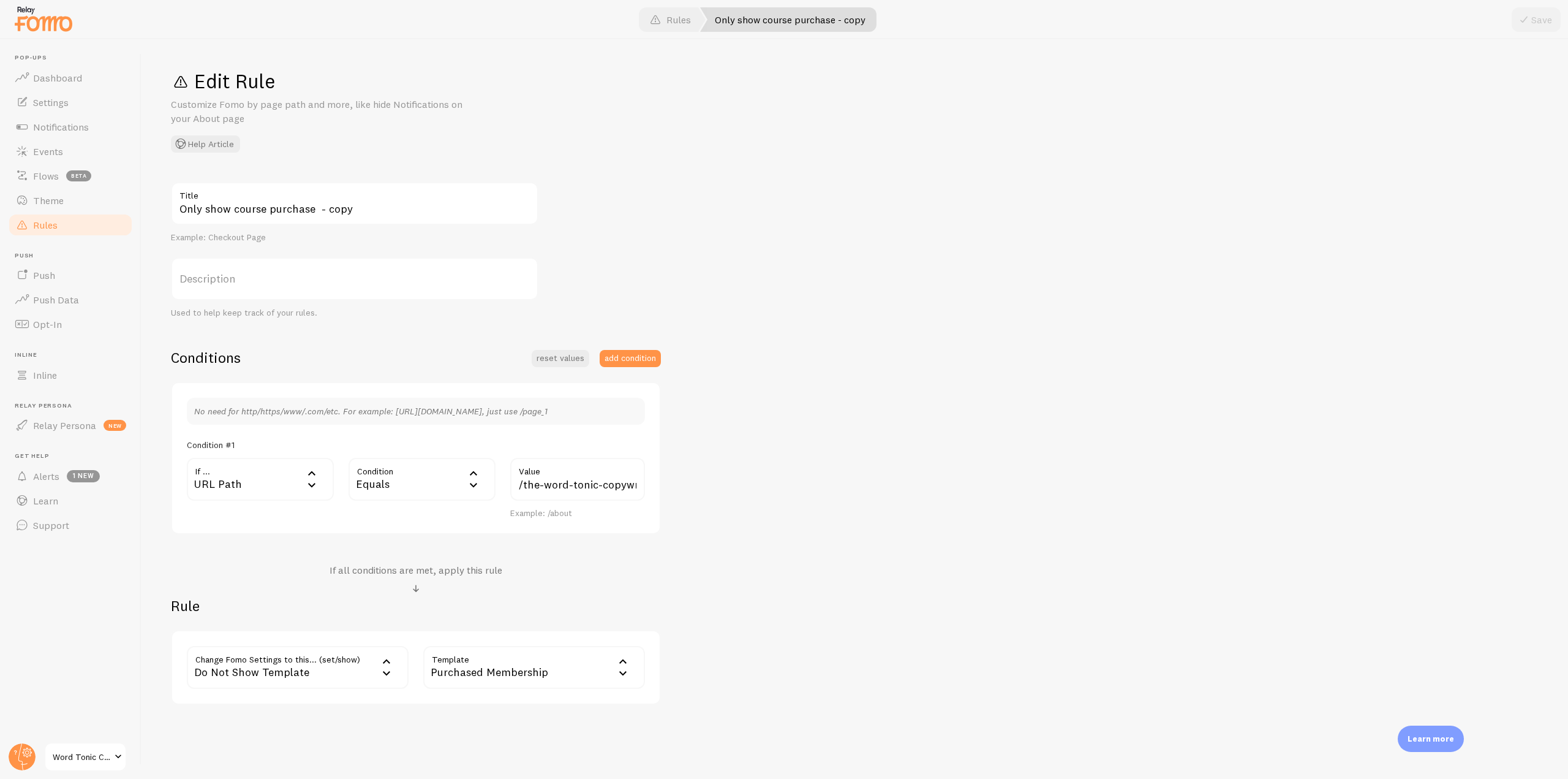
click at [76, 223] on link "Rules" at bounding box center [70, 225] width 126 height 25
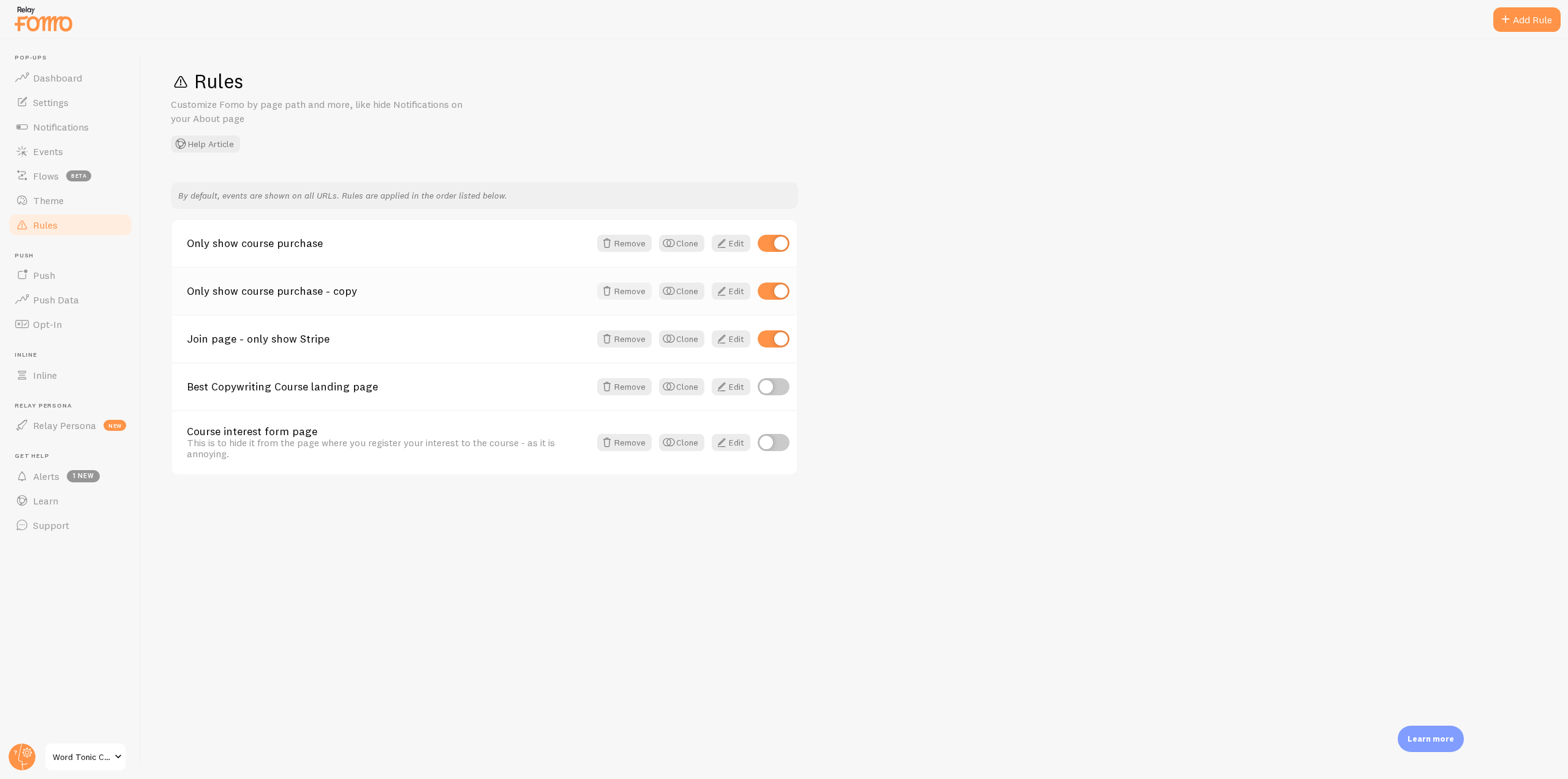
click at [629, 288] on button "Remove" at bounding box center [624, 291] width 54 height 17
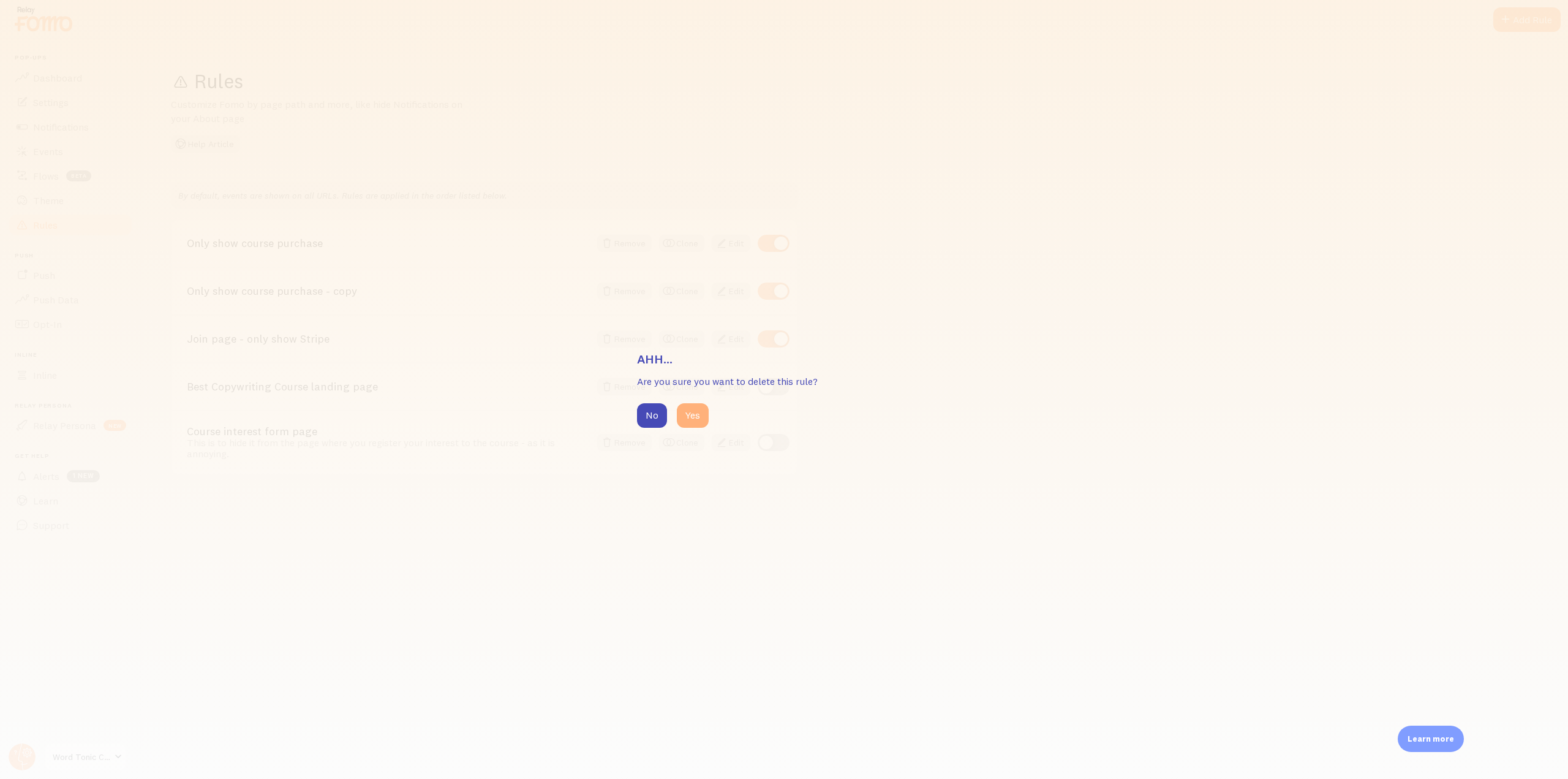
click at [692, 413] on button "Yes" at bounding box center [693, 416] width 32 height 25
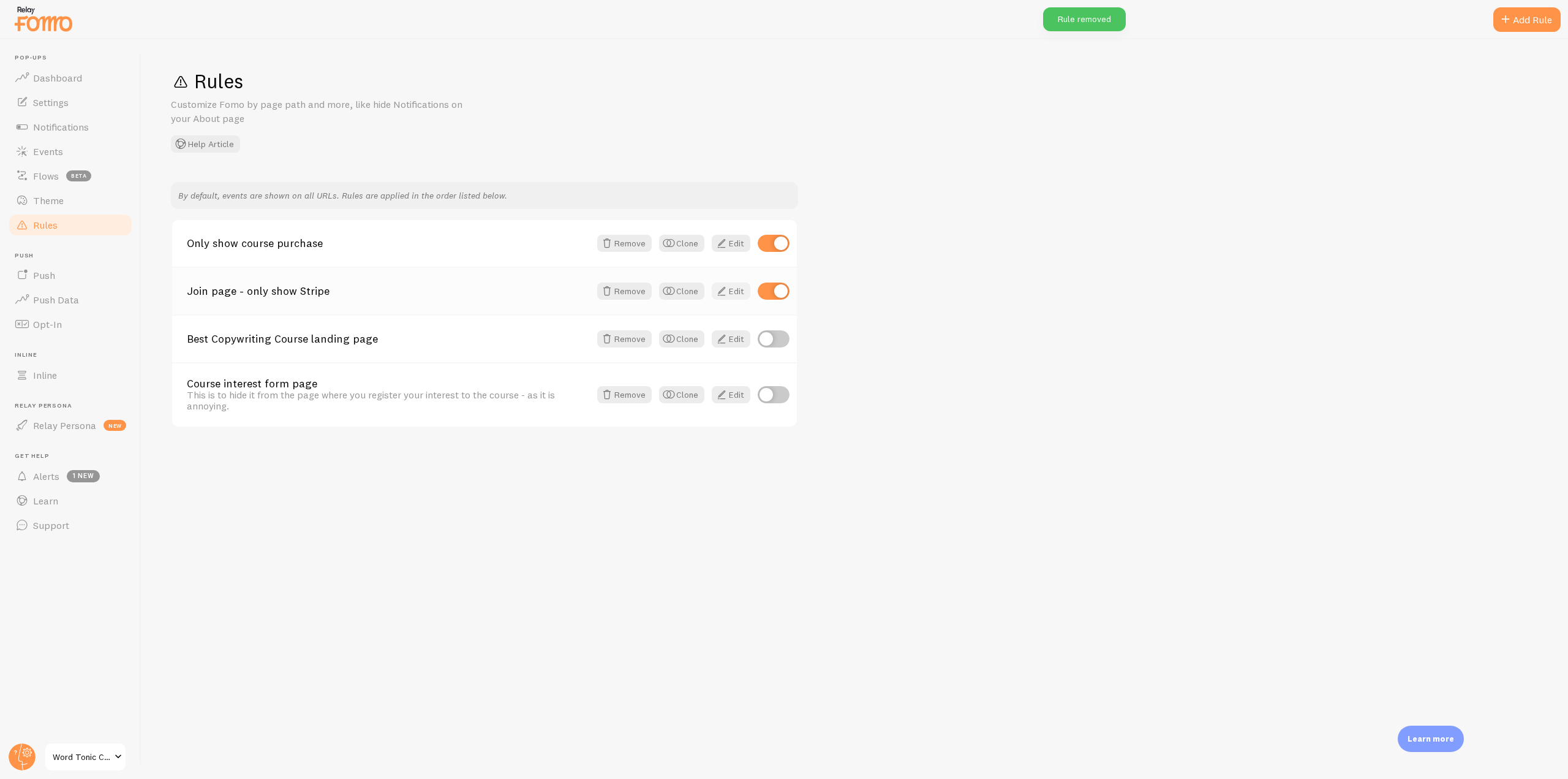
click at [725, 290] on span at bounding box center [722, 291] width 14 height 14
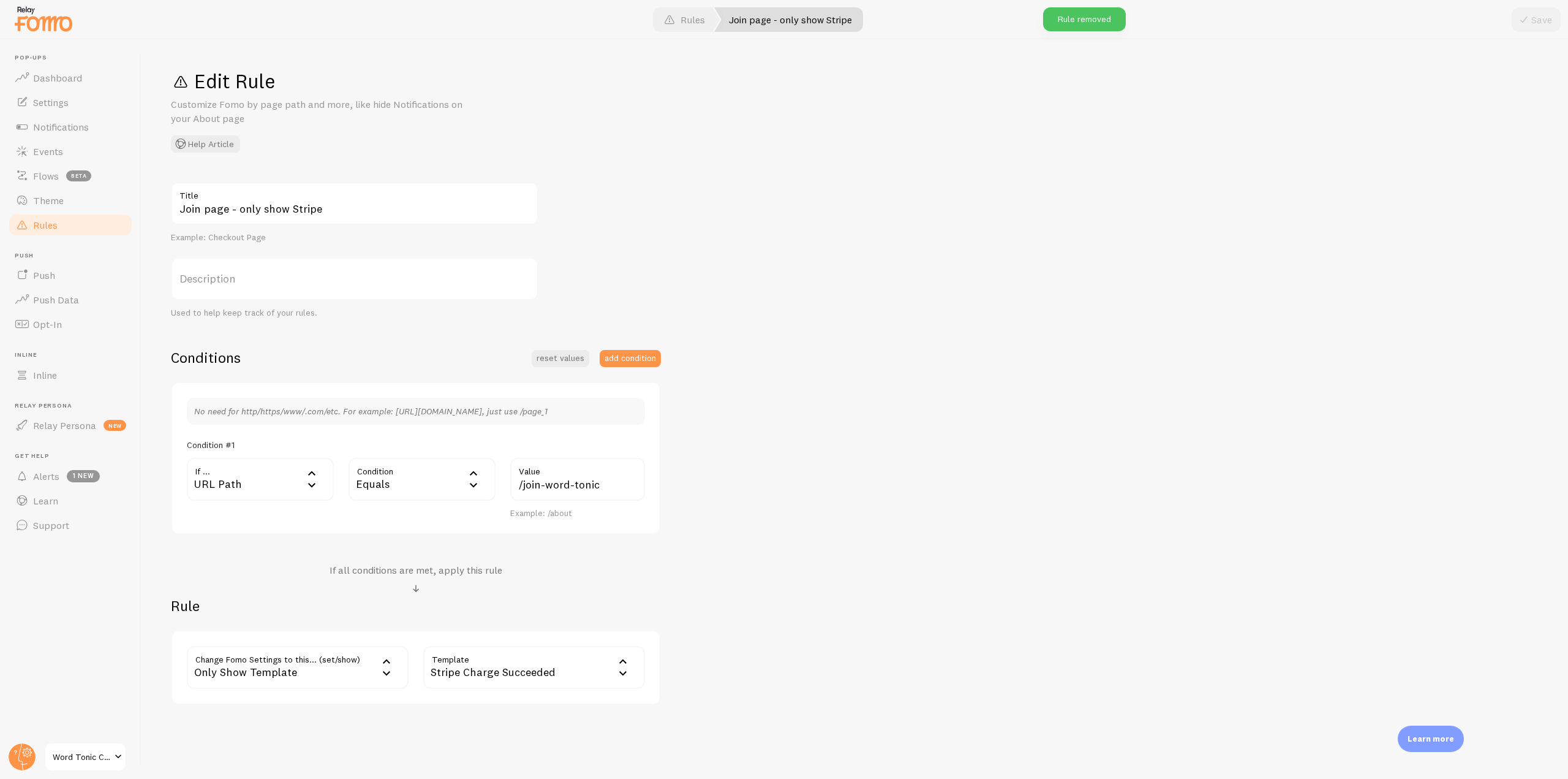
click at [61, 223] on link "Rules" at bounding box center [70, 225] width 126 height 25
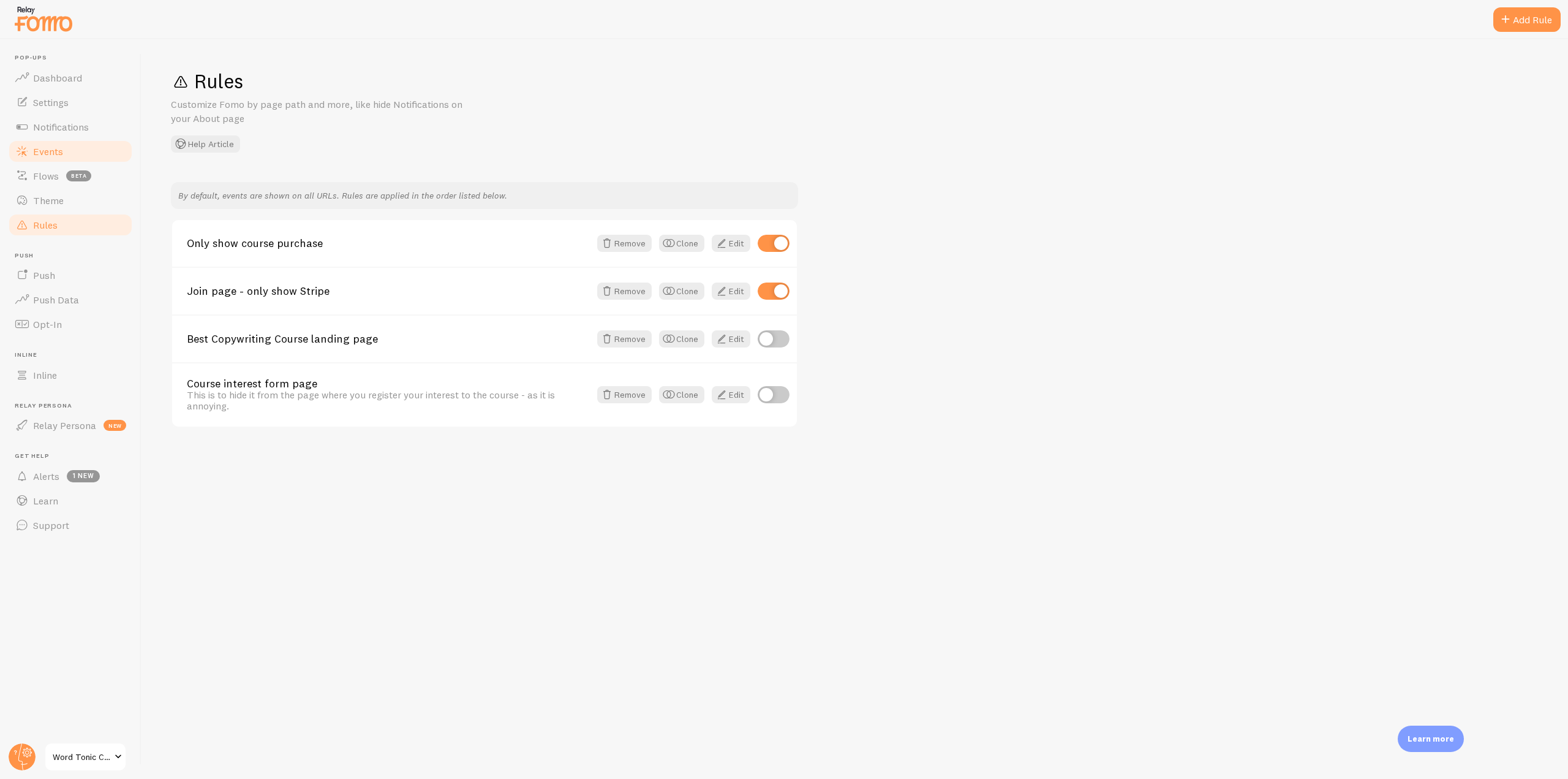
click at [73, 151] on link "Events" at bounding box center [70, 151] width 126 height 25
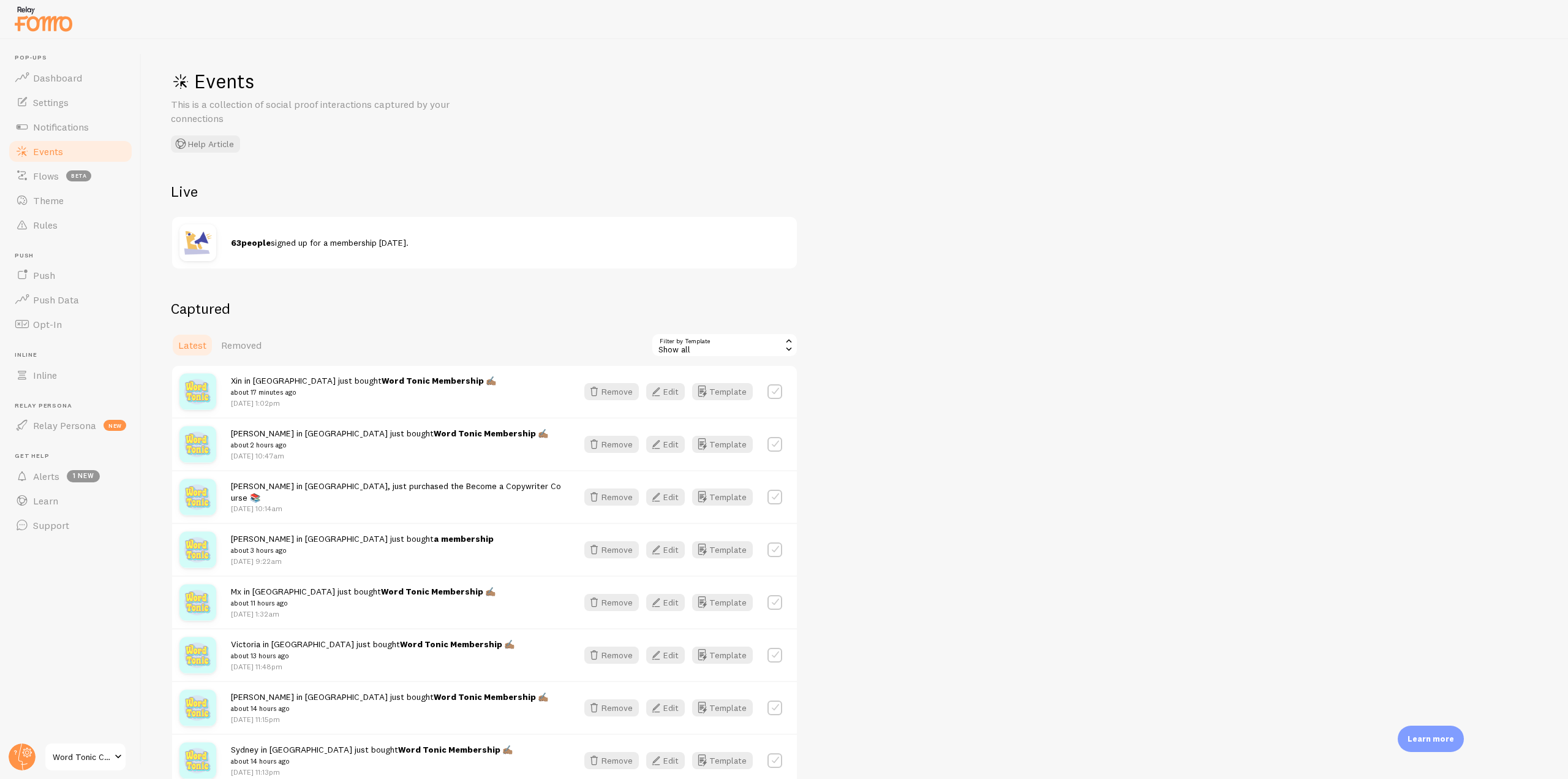
click at [744, 339] on div "Show all" at bounding box center [724, 345] width 147 height 25
click at [79, 119] on link "Notifications" at bounding box center [70, 127] width 126 height 25
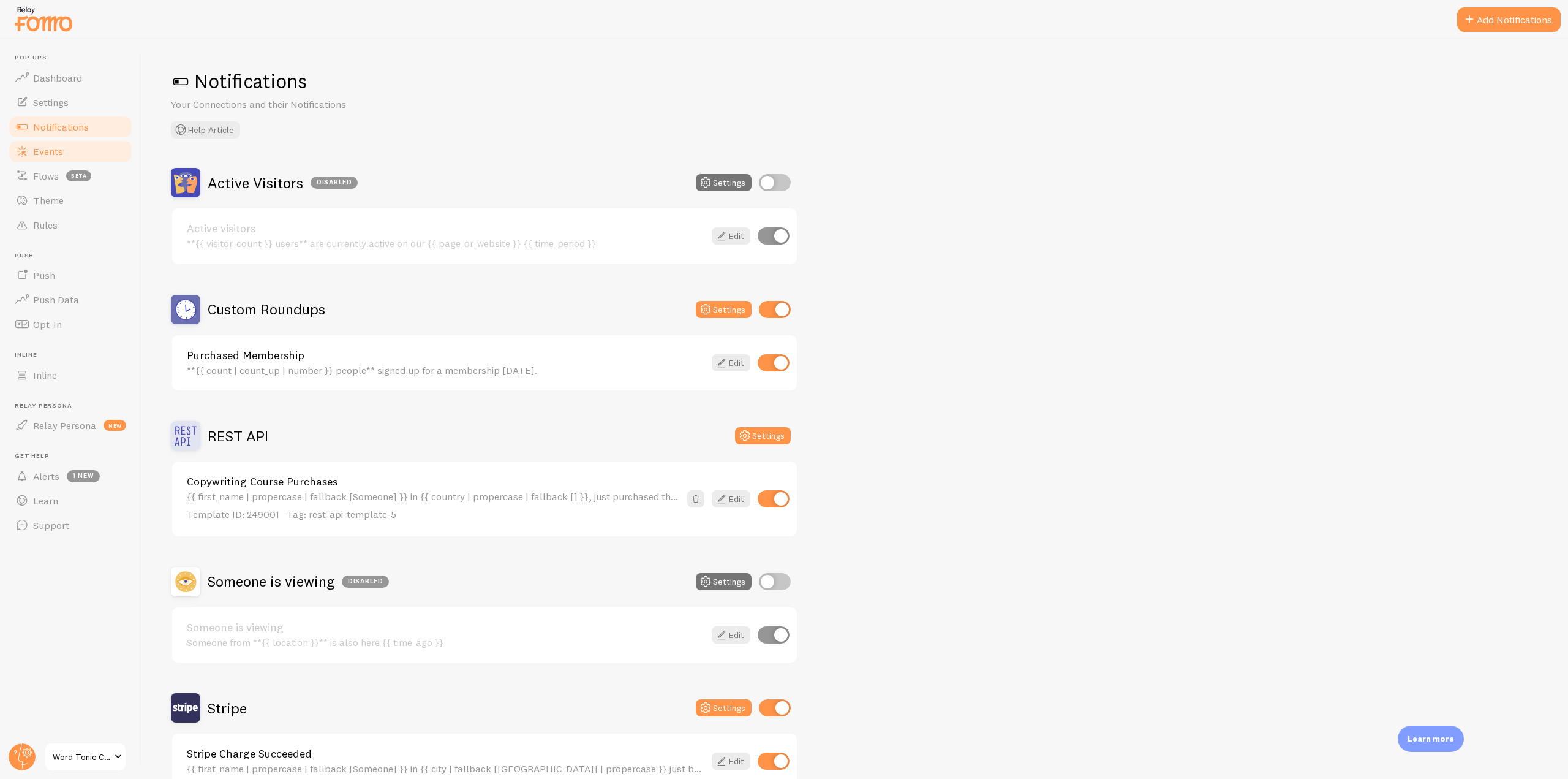
click at [66, 158] on link "Events" at bounding box center [70, 151] width 126 height 25
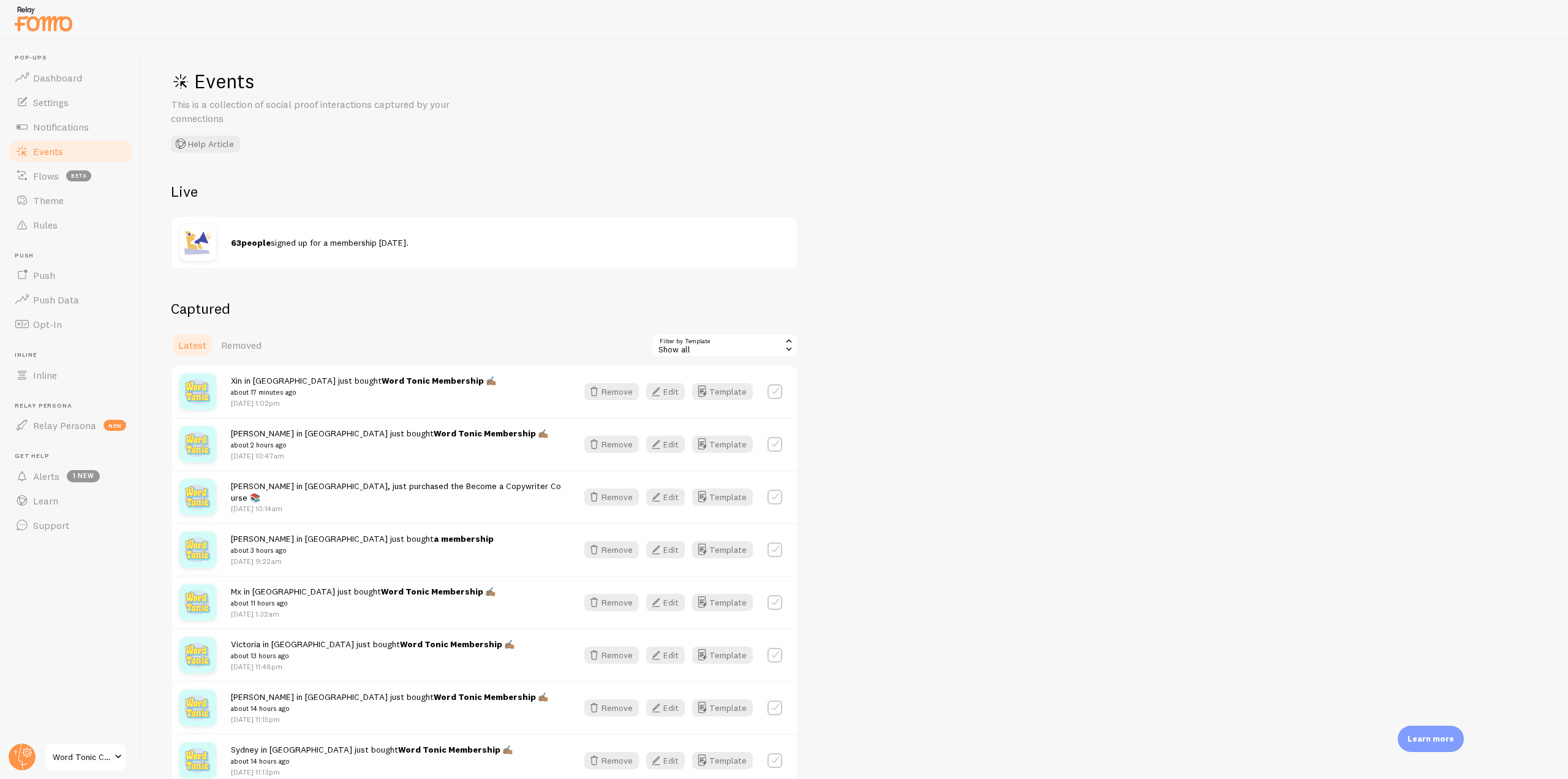
click at [726, 338] on div "Show all" at bounding box center [724, 345] width 147 height 25
click at [719, 413] on li "Copywriting Course Purchases" at bounding box center [725, 414] width 145 height 18
